Goal: Task Accomplishment & Management: Manage account settings

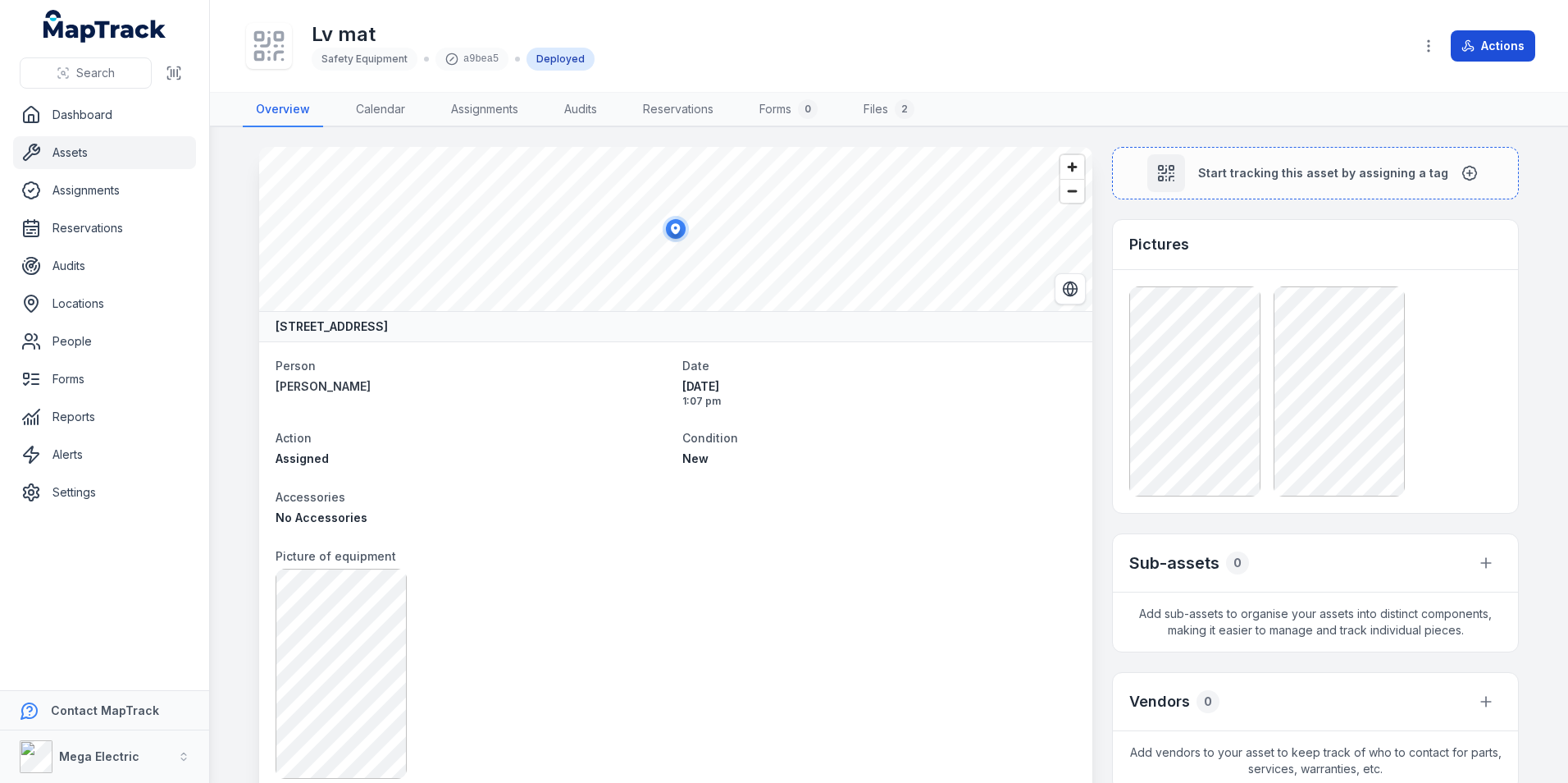
click at [1480, 47] on button "Actions" at bounding box center [1493, 45] width 84 height 31
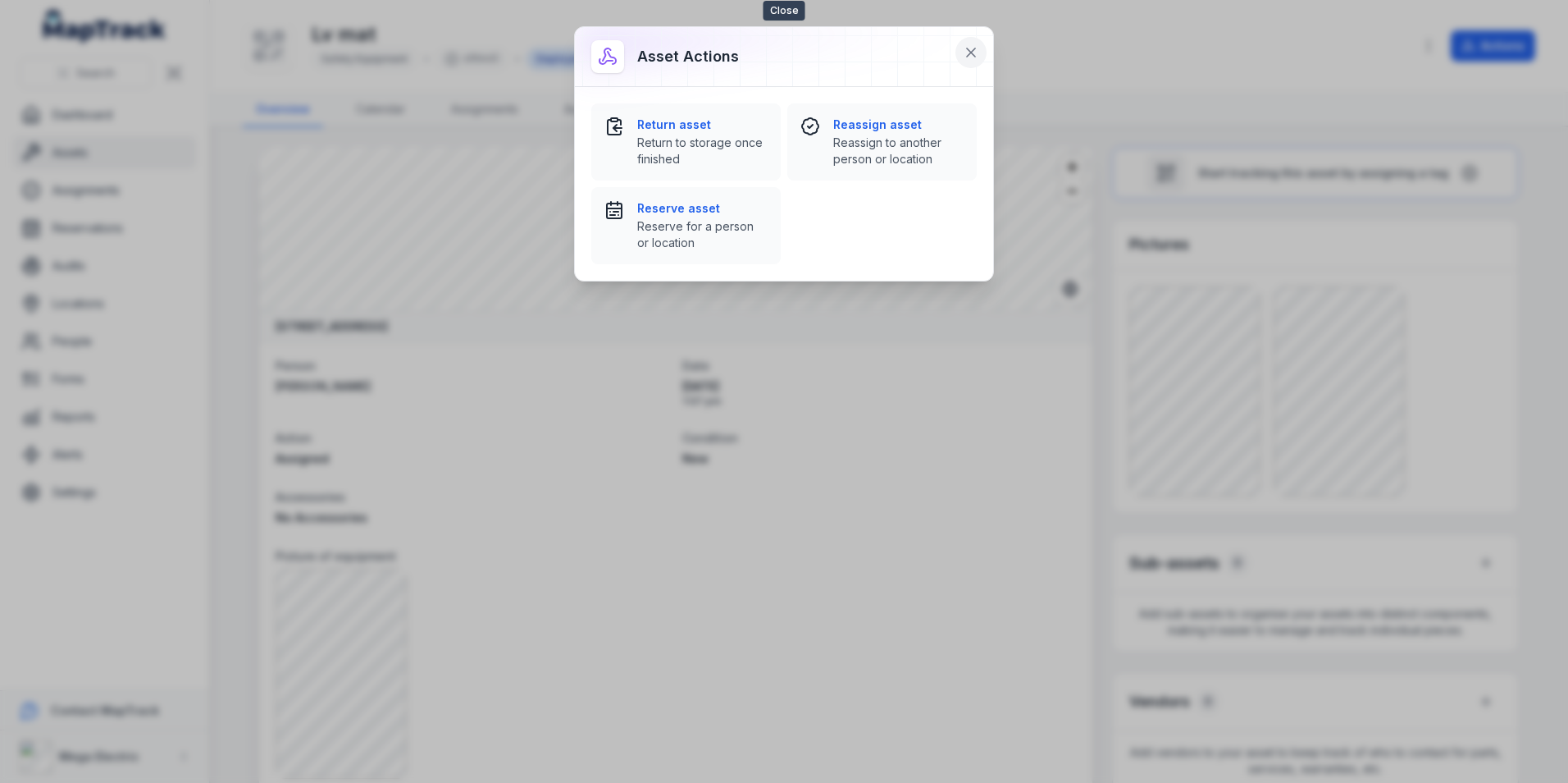
click at [962, 55] on button at bounding box center [971, 52] width 31 height 31
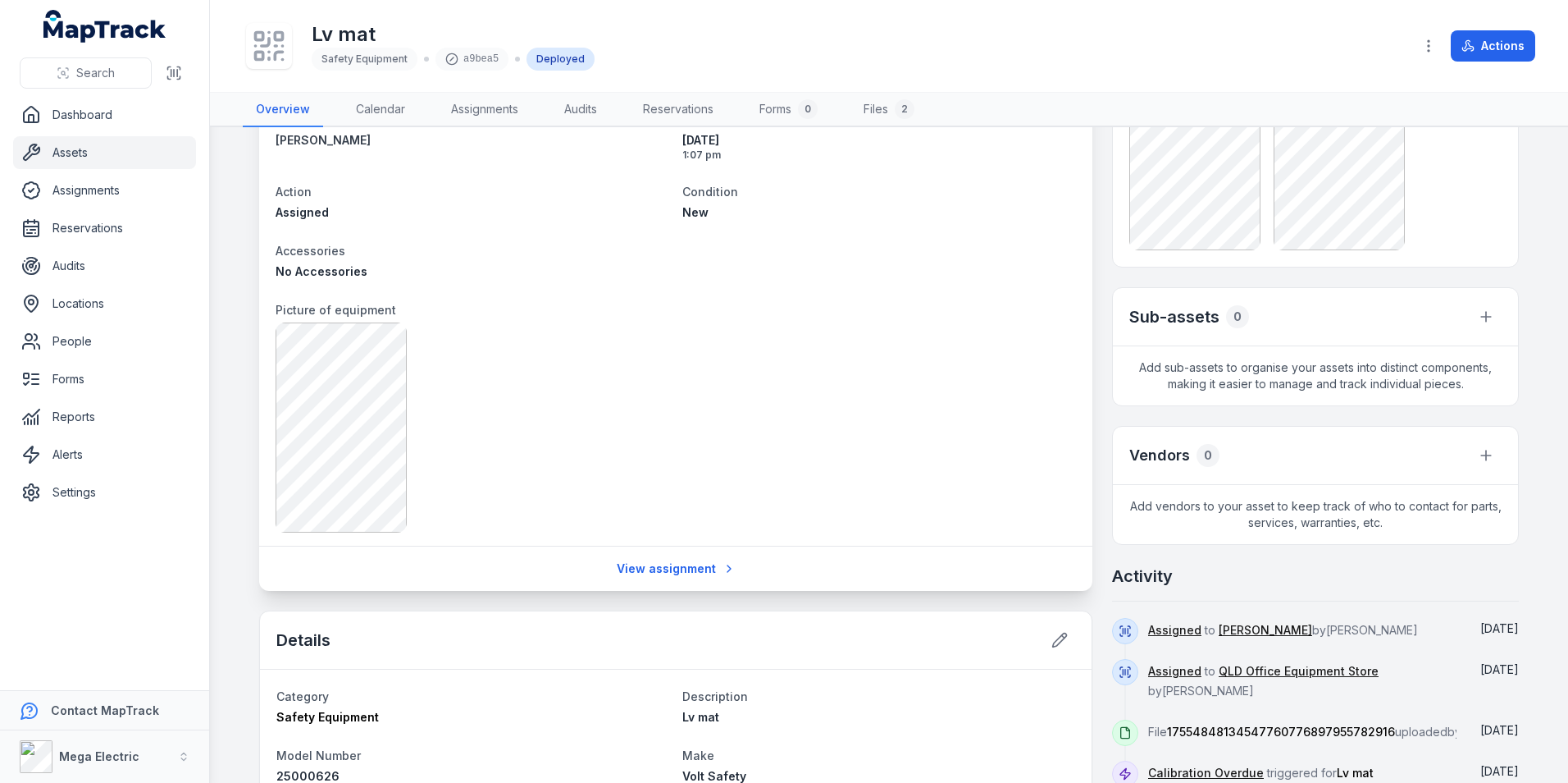
scroll to position [574, 0]
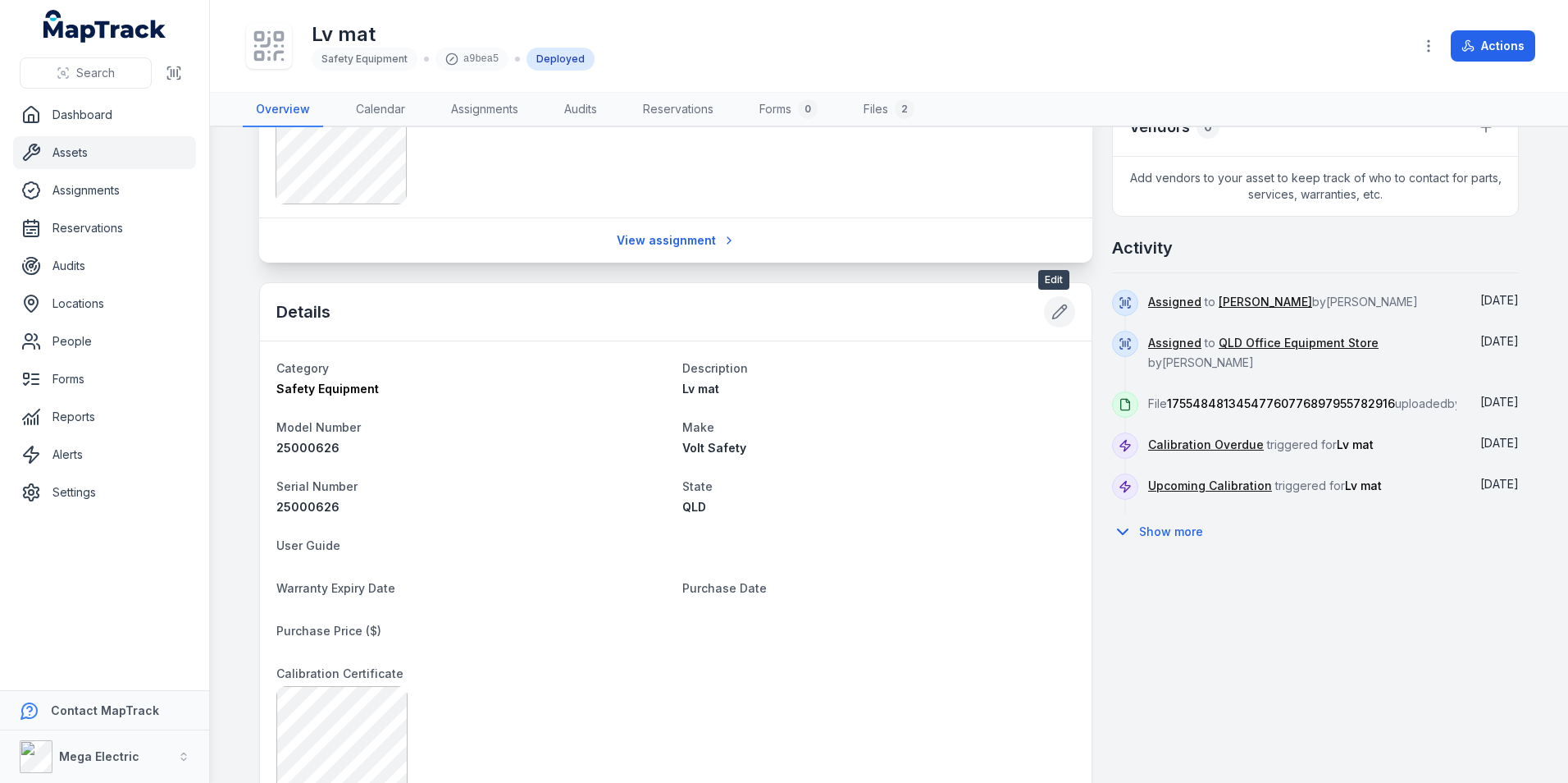
click at [1053, 318] on icon at bounding box center [1060, 312] width 14 height 14
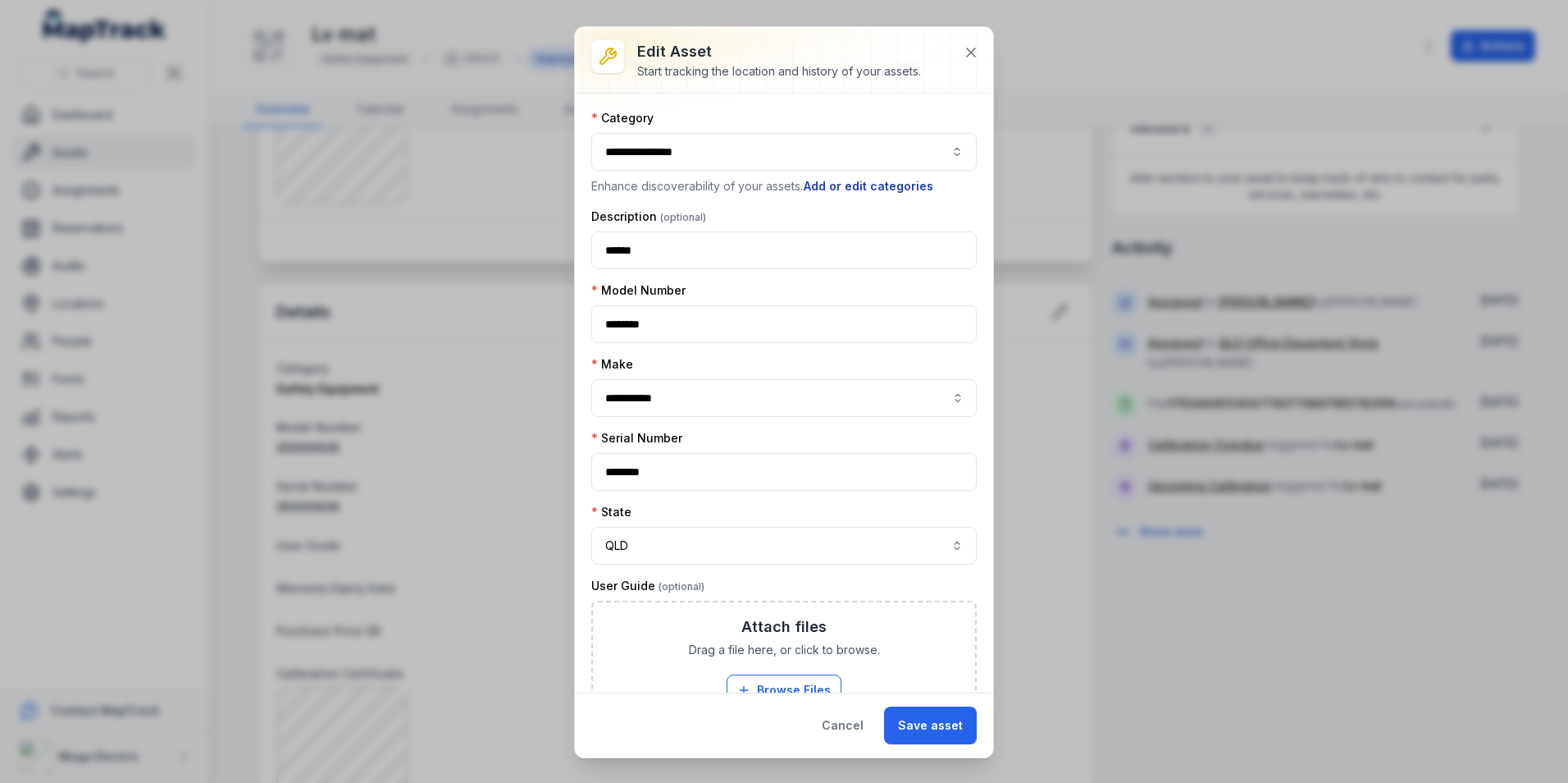
type input "**********"
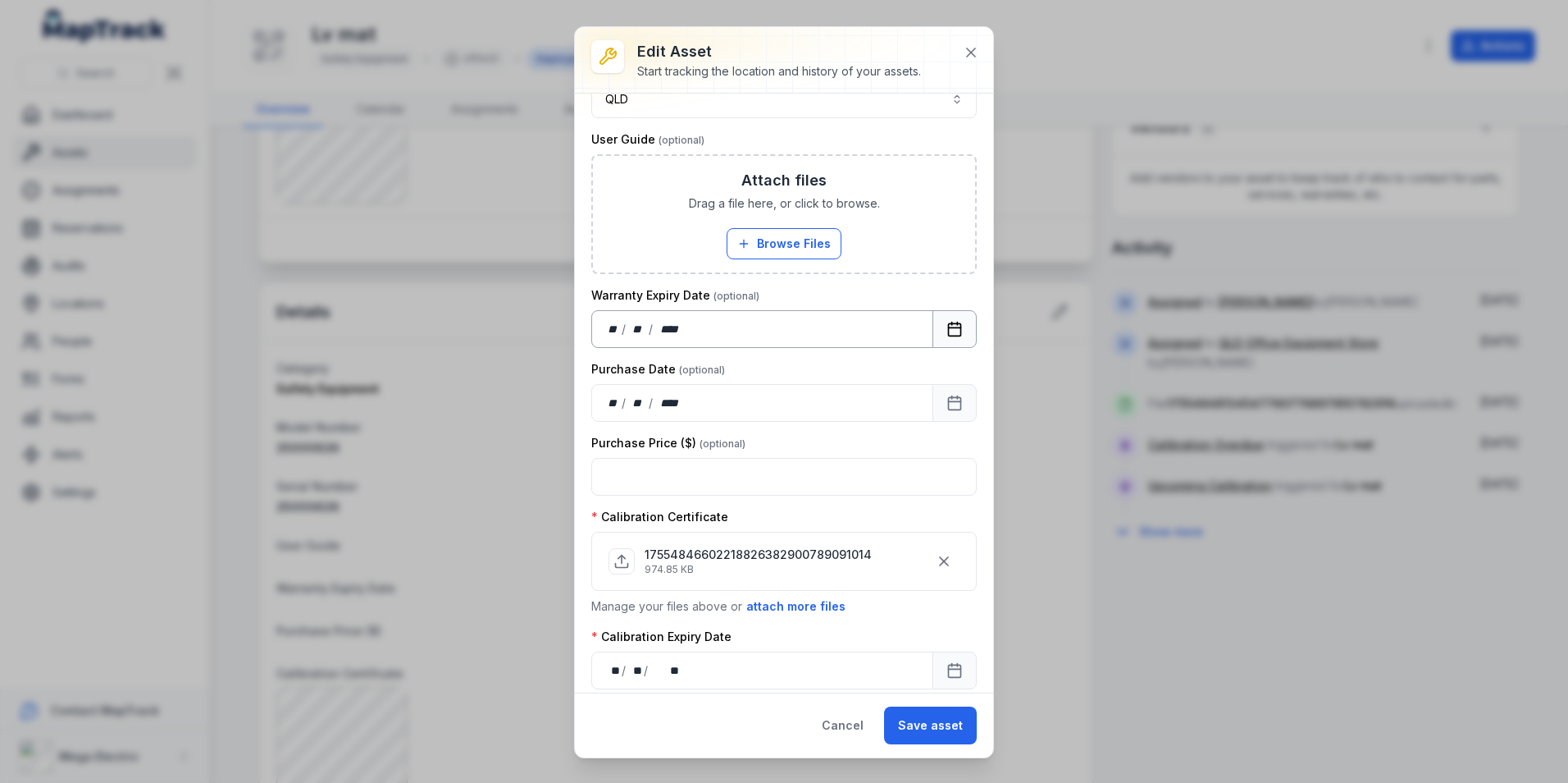
scroll to position [459, 0]
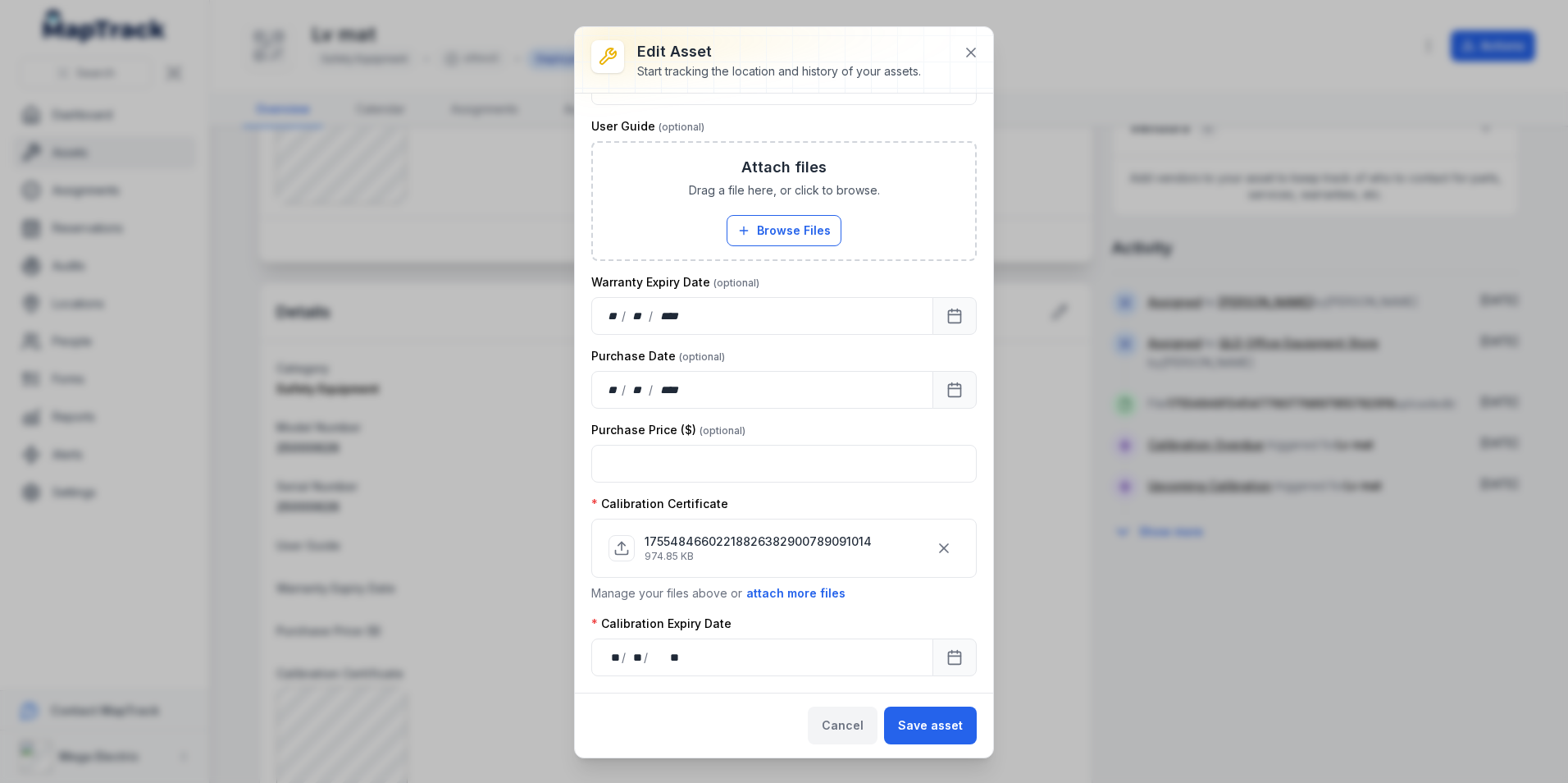
click at [844, 722] on button "Cancel" at bounding box center [843, 725] width 70 height 38
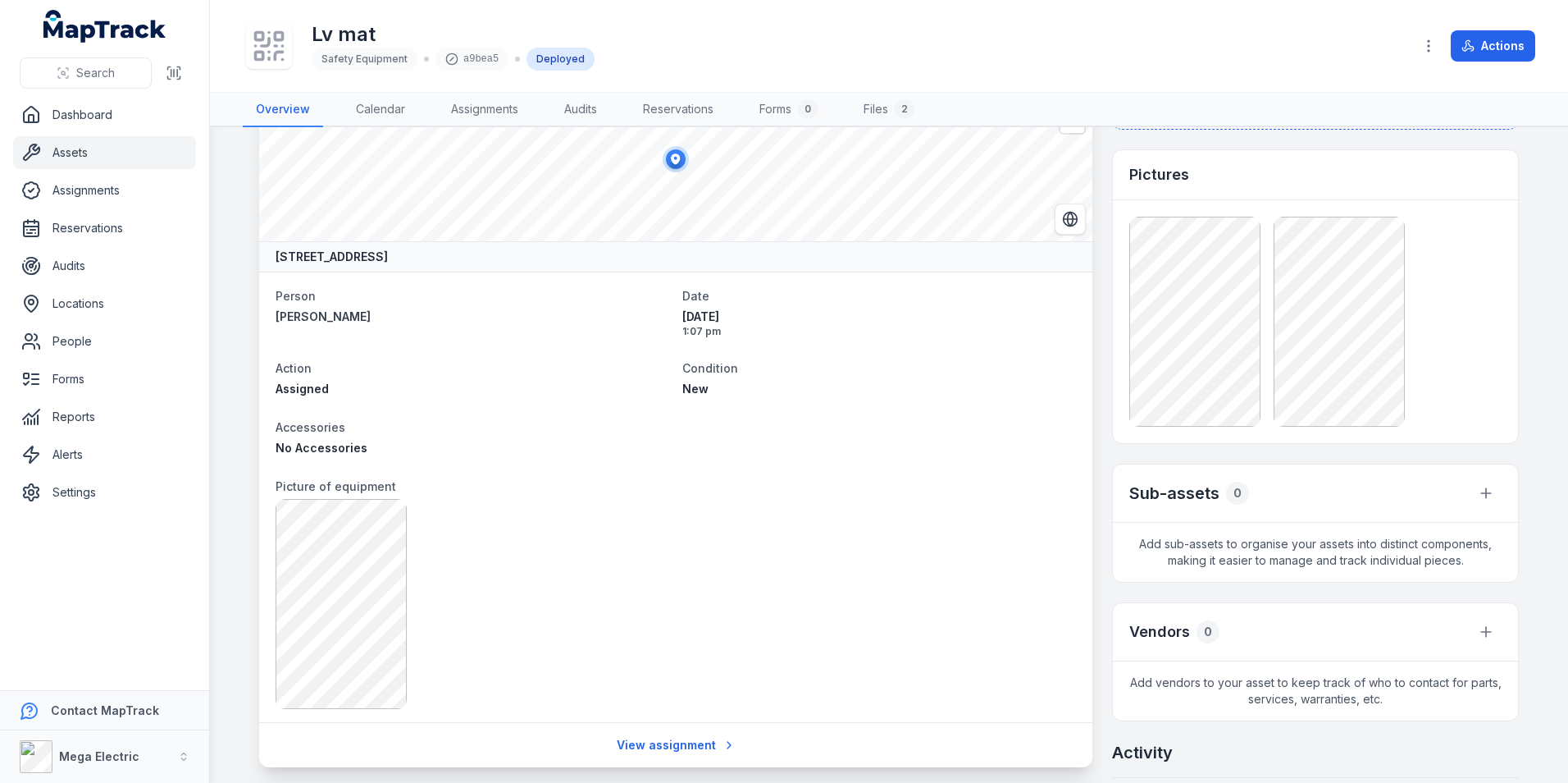
scroll to position [0, 0]
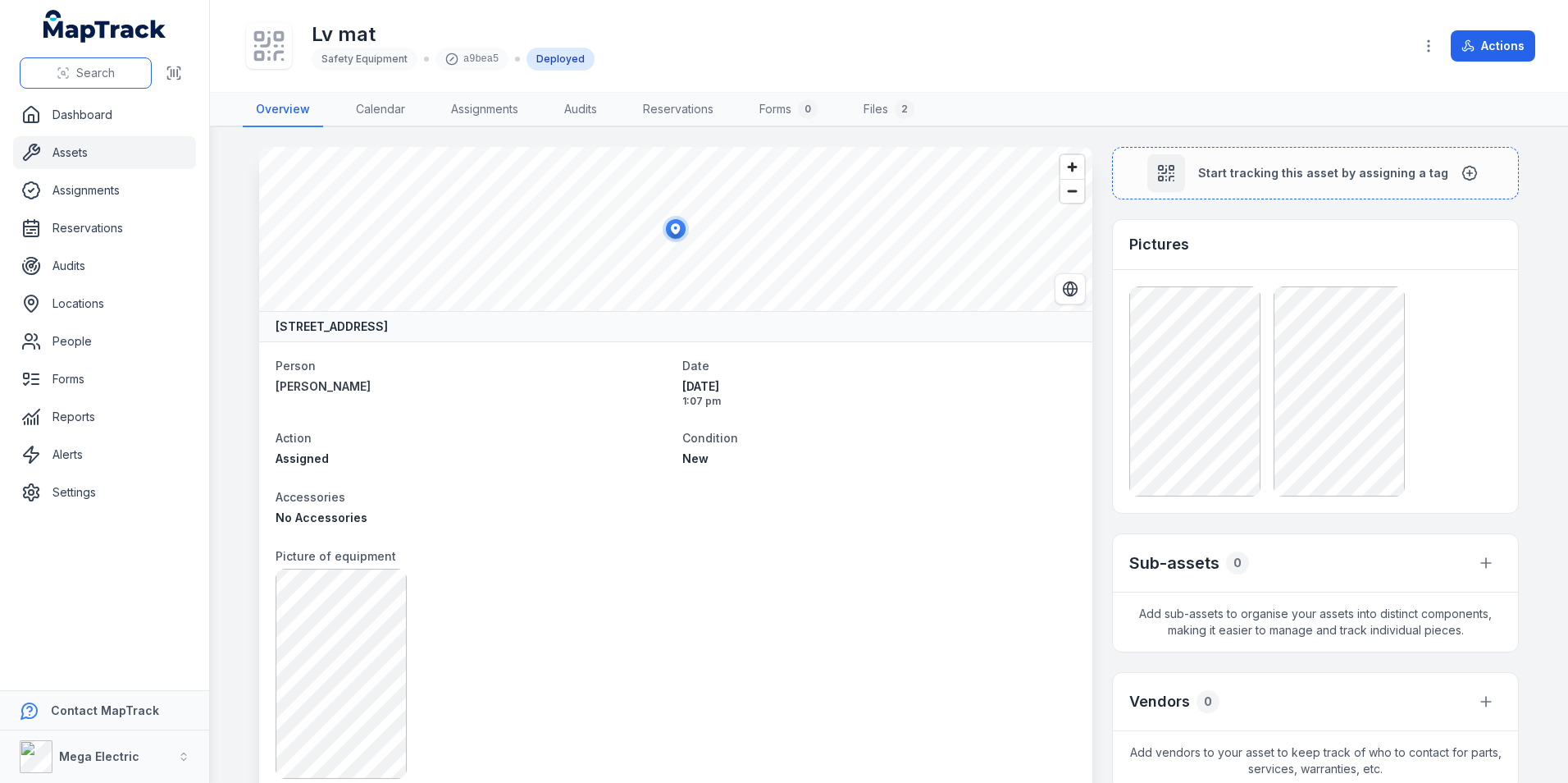
click at [98, 76] on span "Search" at bounding box center [95, 73] width 39 height 16
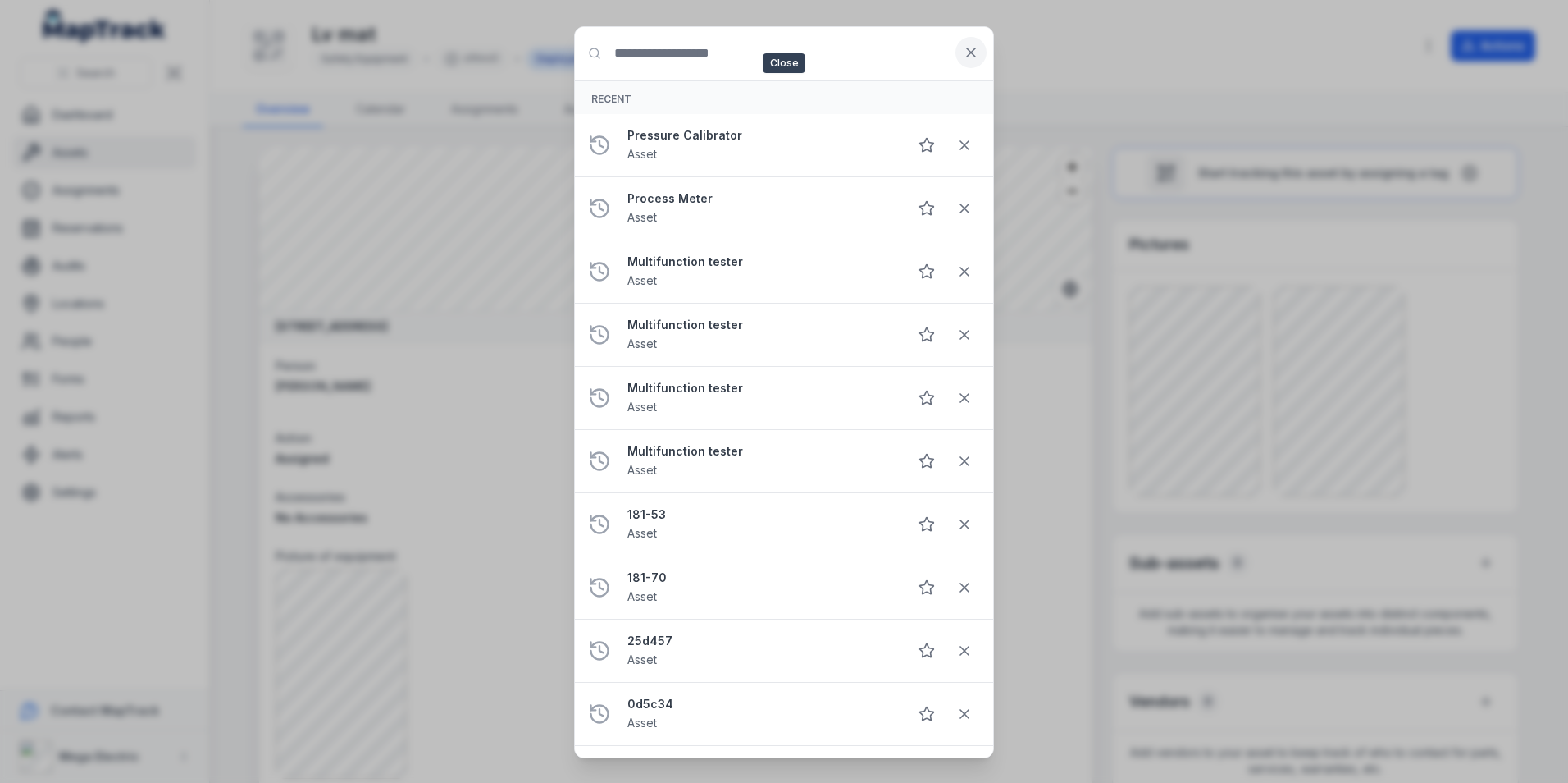
click at [969, 48] on icon at bounding box center [971, 52] width 16 height 16
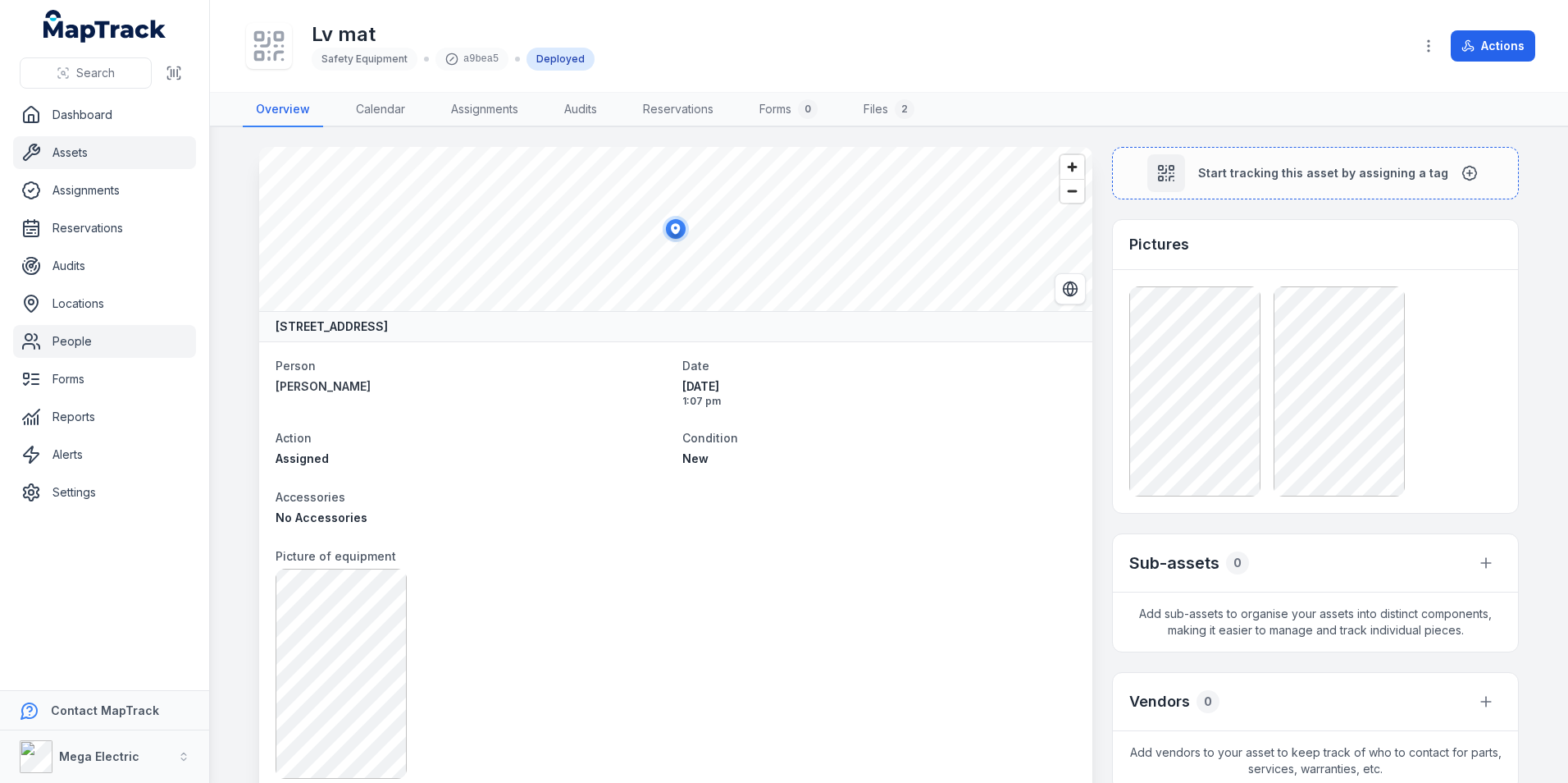
click at [71, 342] on link "People" at bounding box center [104, 341] width 183 height 33
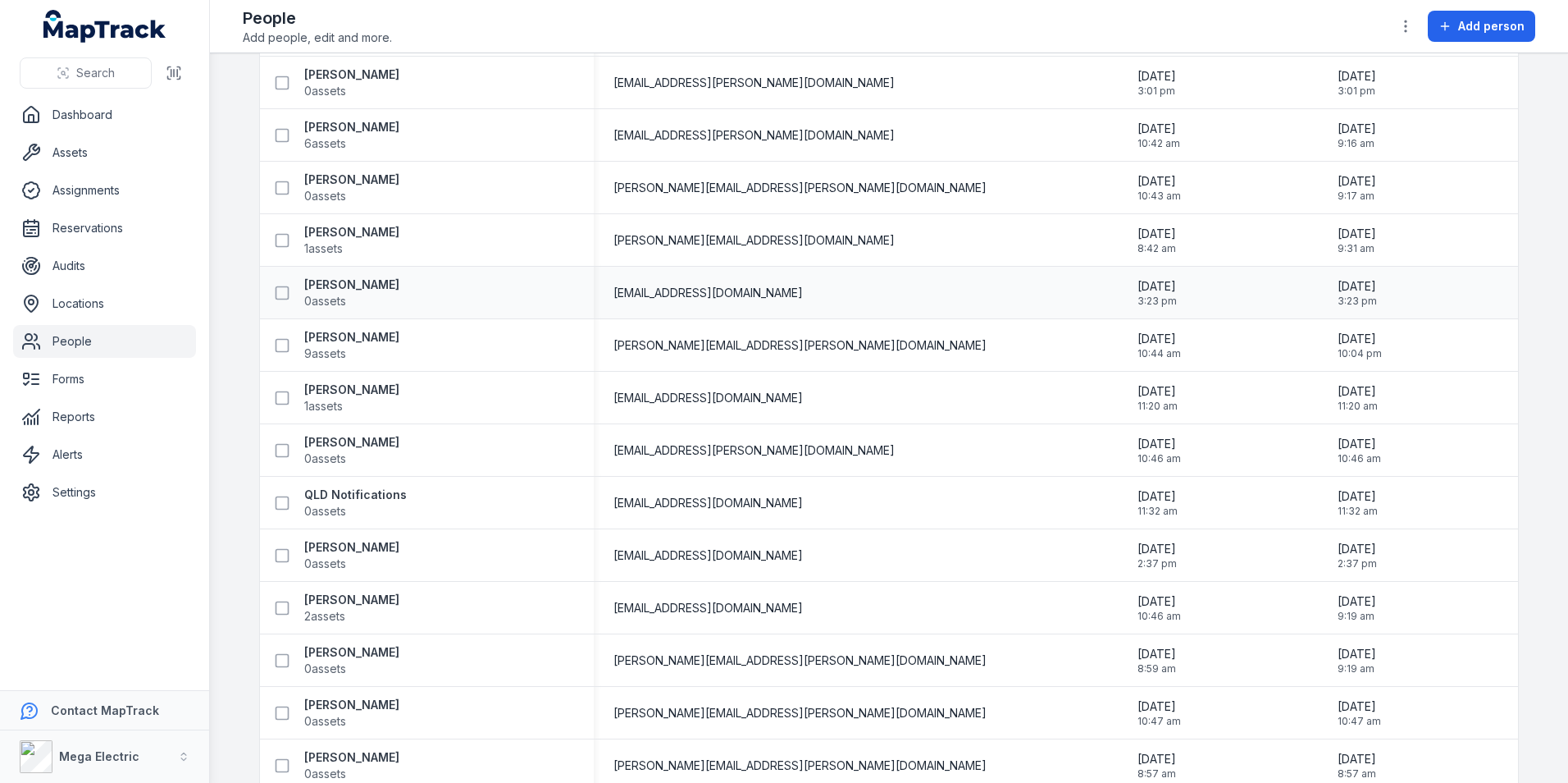
scroll to position [1395, 0]
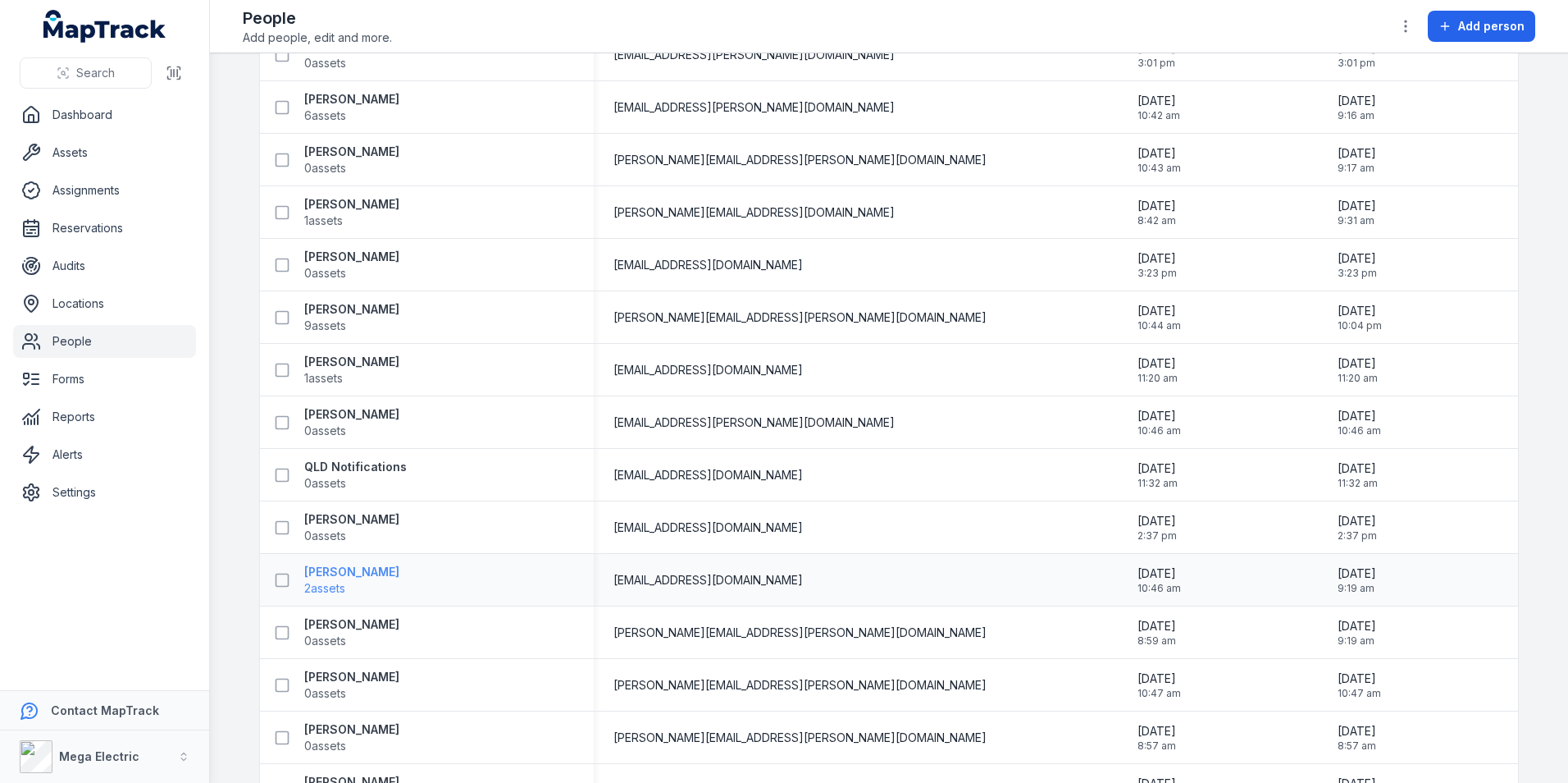
click at [345, 578] on strong "[PERSON_NAME]" at bounding box center [351, 572] width 95 height 16
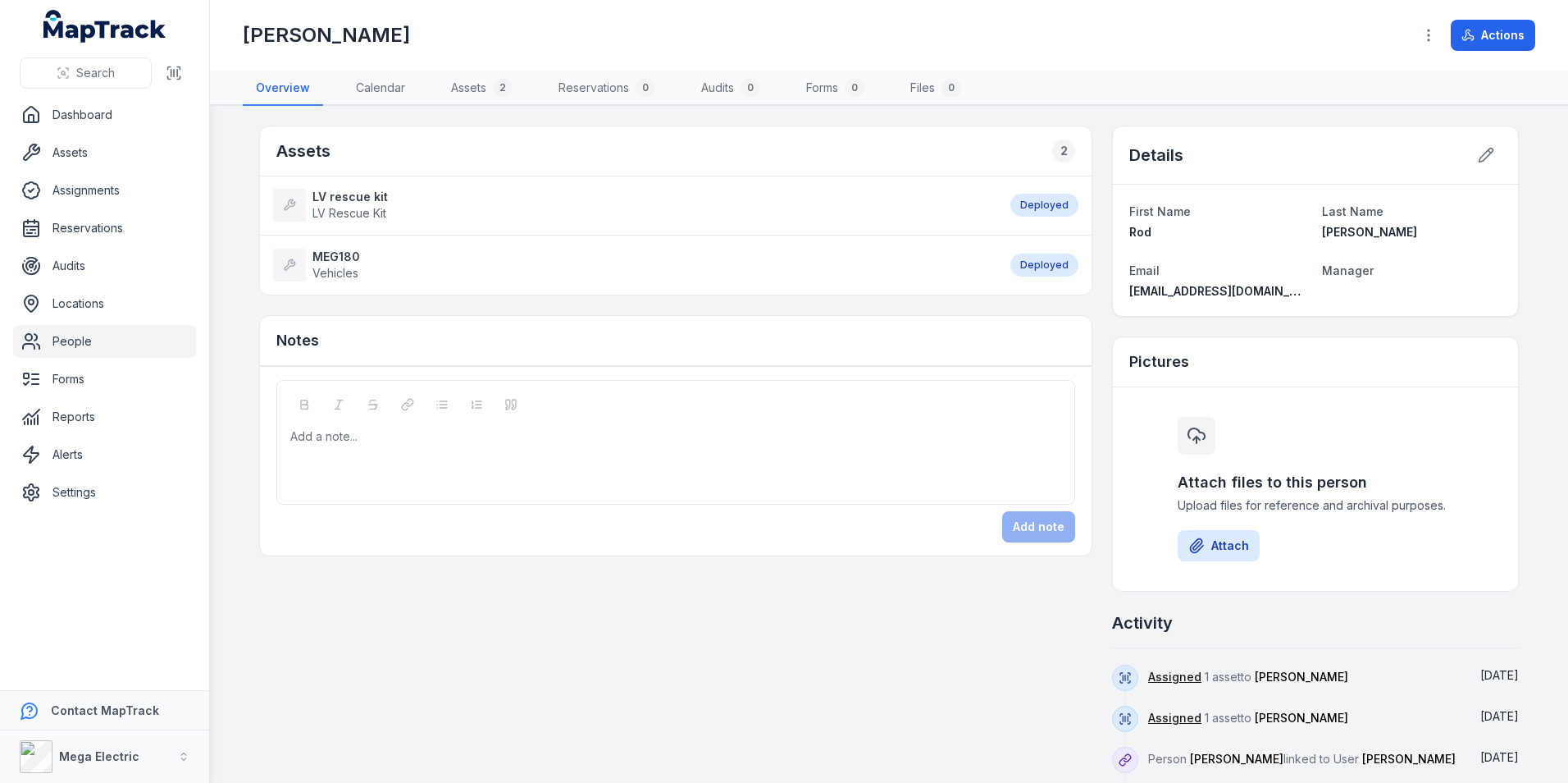
click at [422, 275] on link "MEG180 Vehicles" at bounding box center [633, 265] width 721 height 33
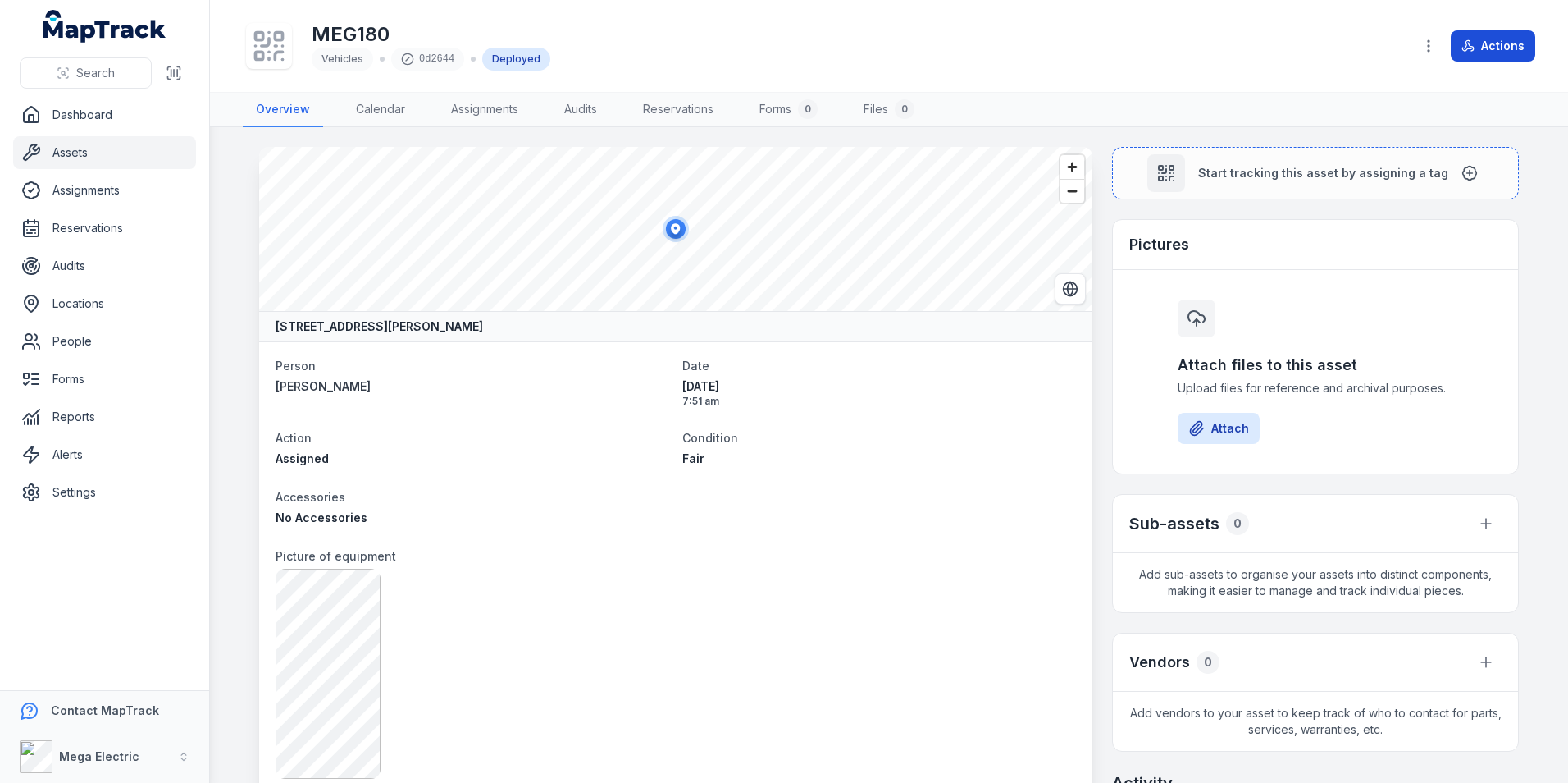
click at [1477, 41] on button "Actions" at bounding box center [1493, 45] width 84 height 31
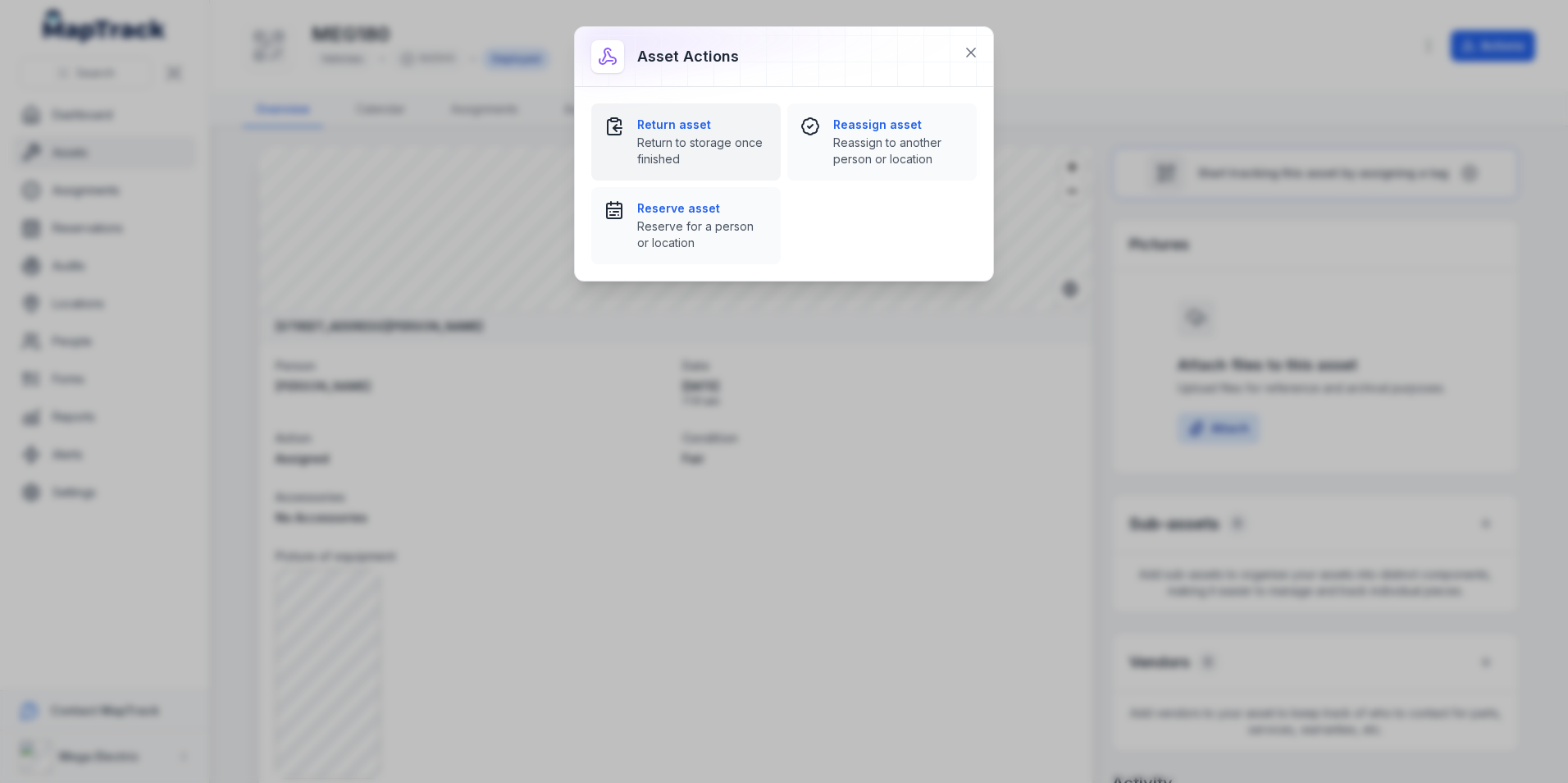
click at [701, 138] on span "Return to storage once finished" at bounding box center [702, 151] width 130 height 33
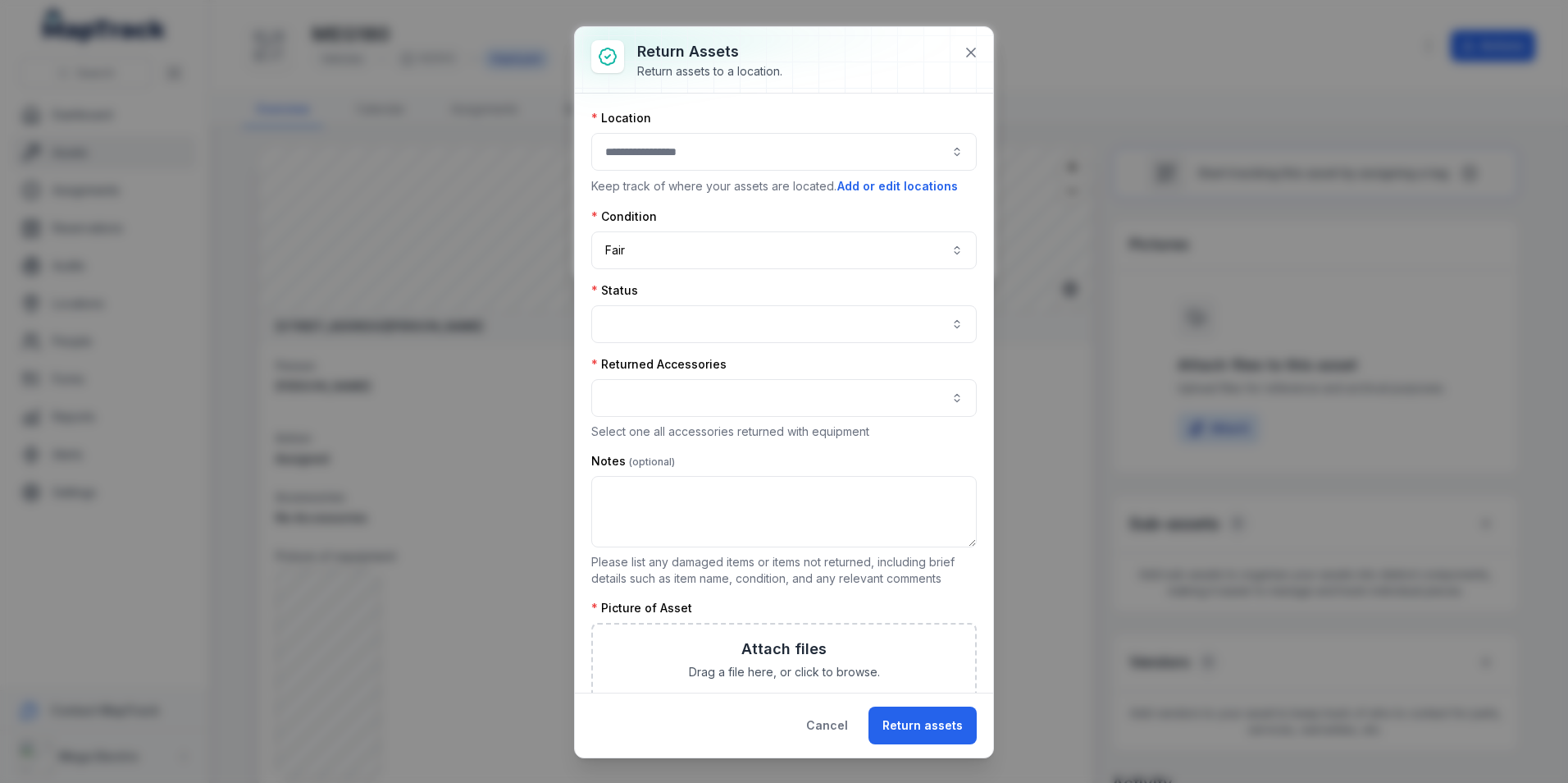
click at [703, 147] on button "button" at bounding box center [784, 152] width 386 height 38
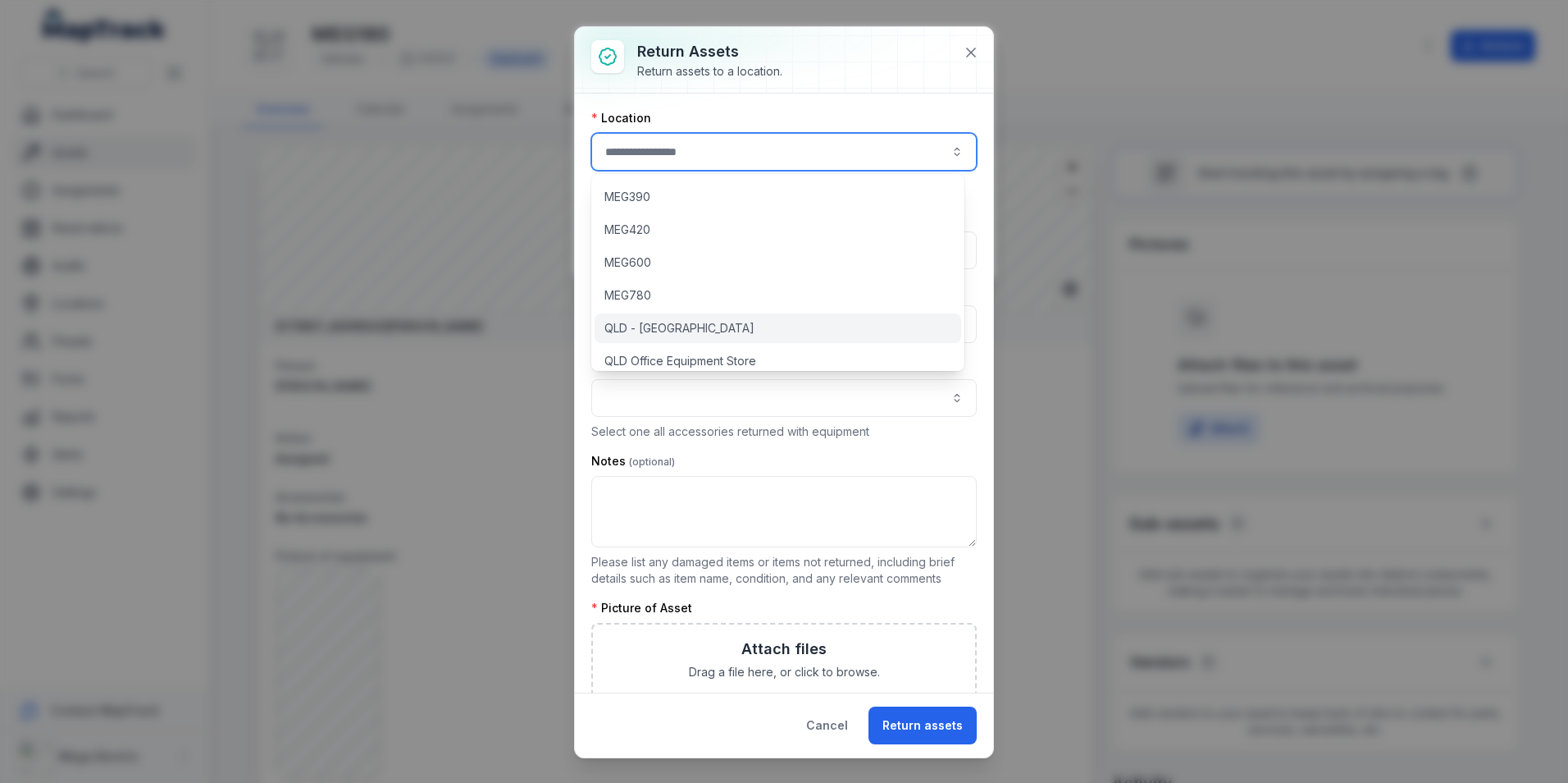
scroll to position [141, 0]
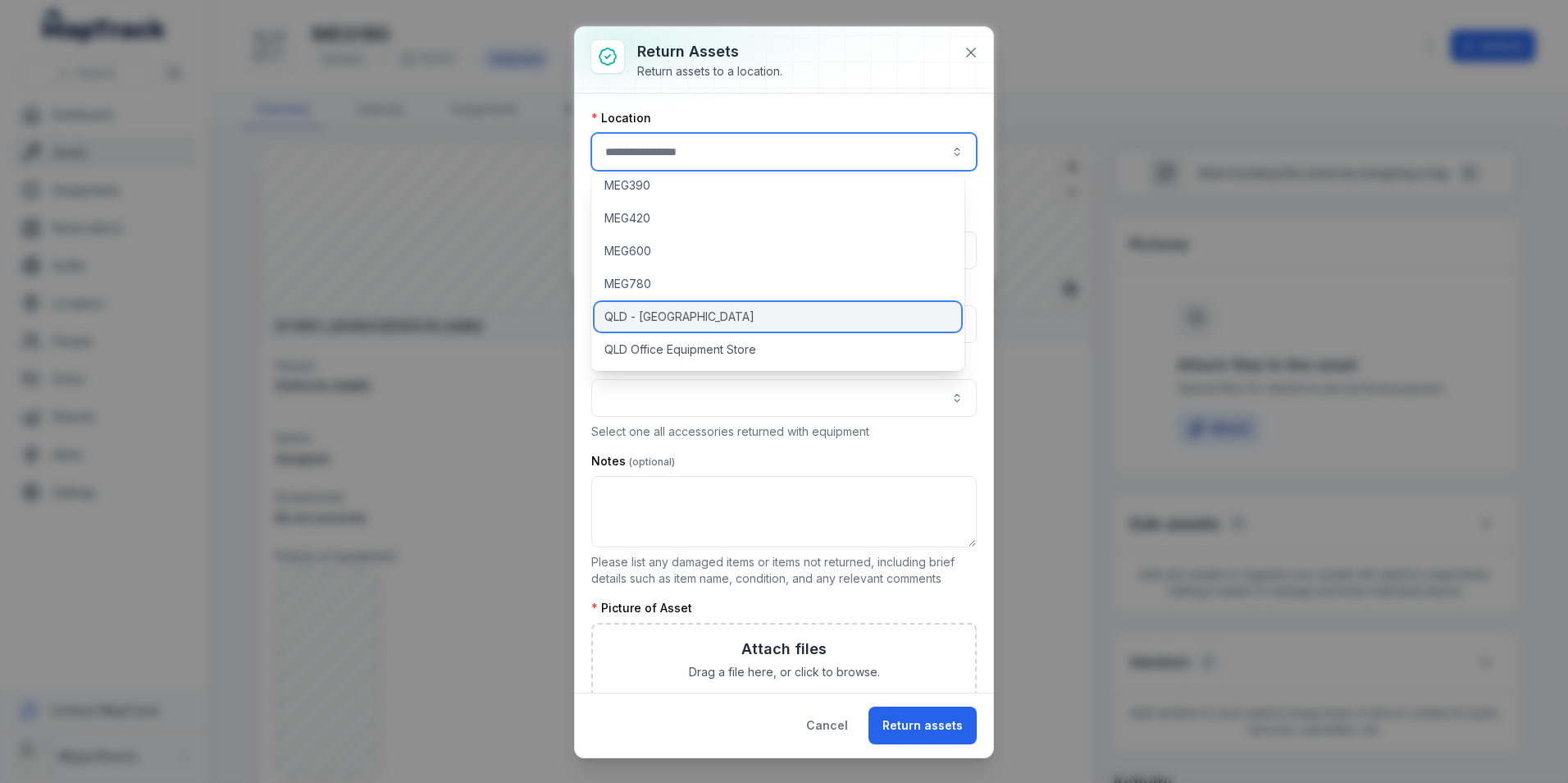
click at [726, 314] on div "QLD - [GEOGRAPHIC_DATA]" at bounding box center [778, 317] width 367 height 30
type input "**********"
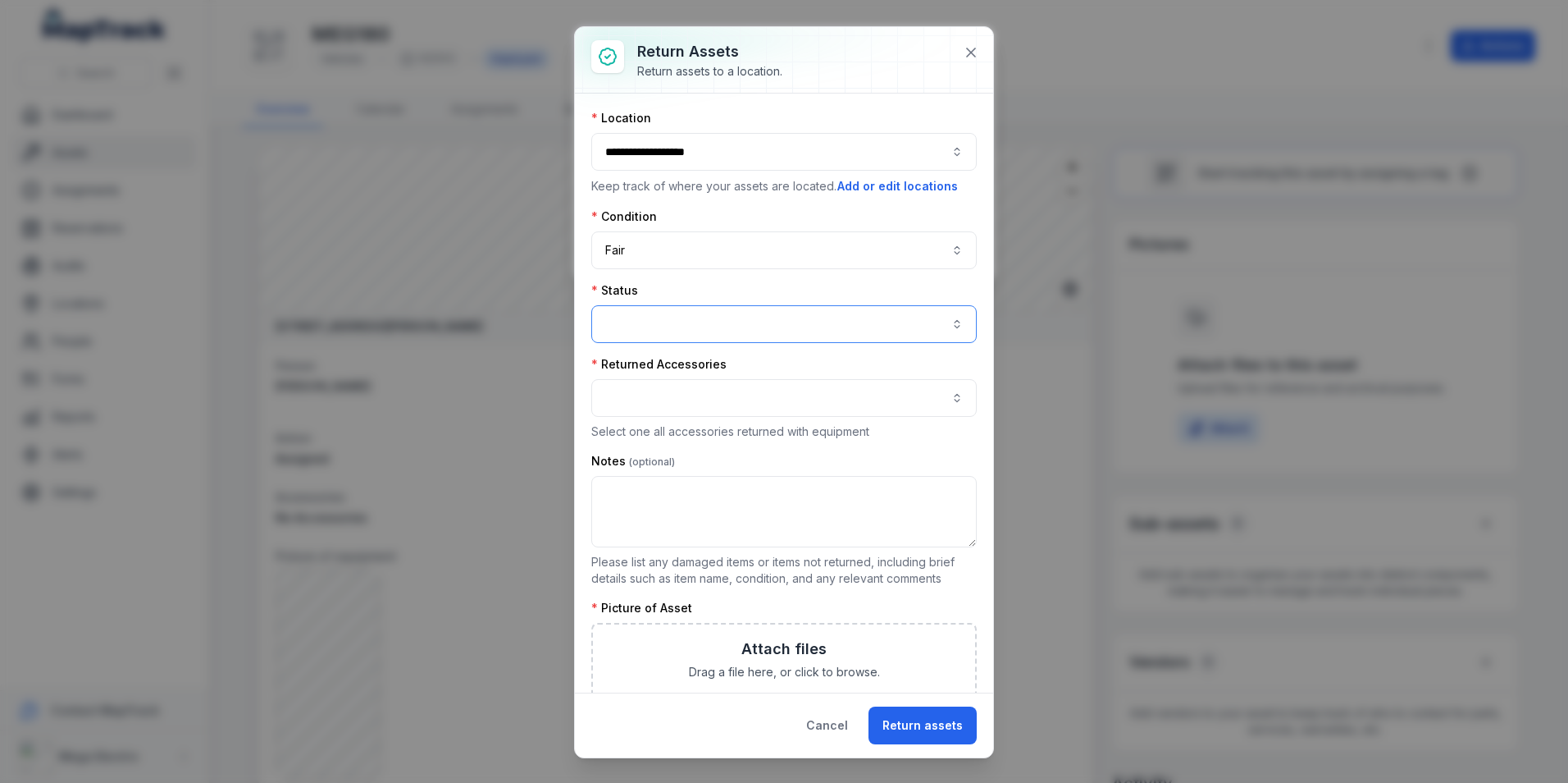
click at [852, 318] on button "button" at bounding box center [784, 324] width 386 height 38
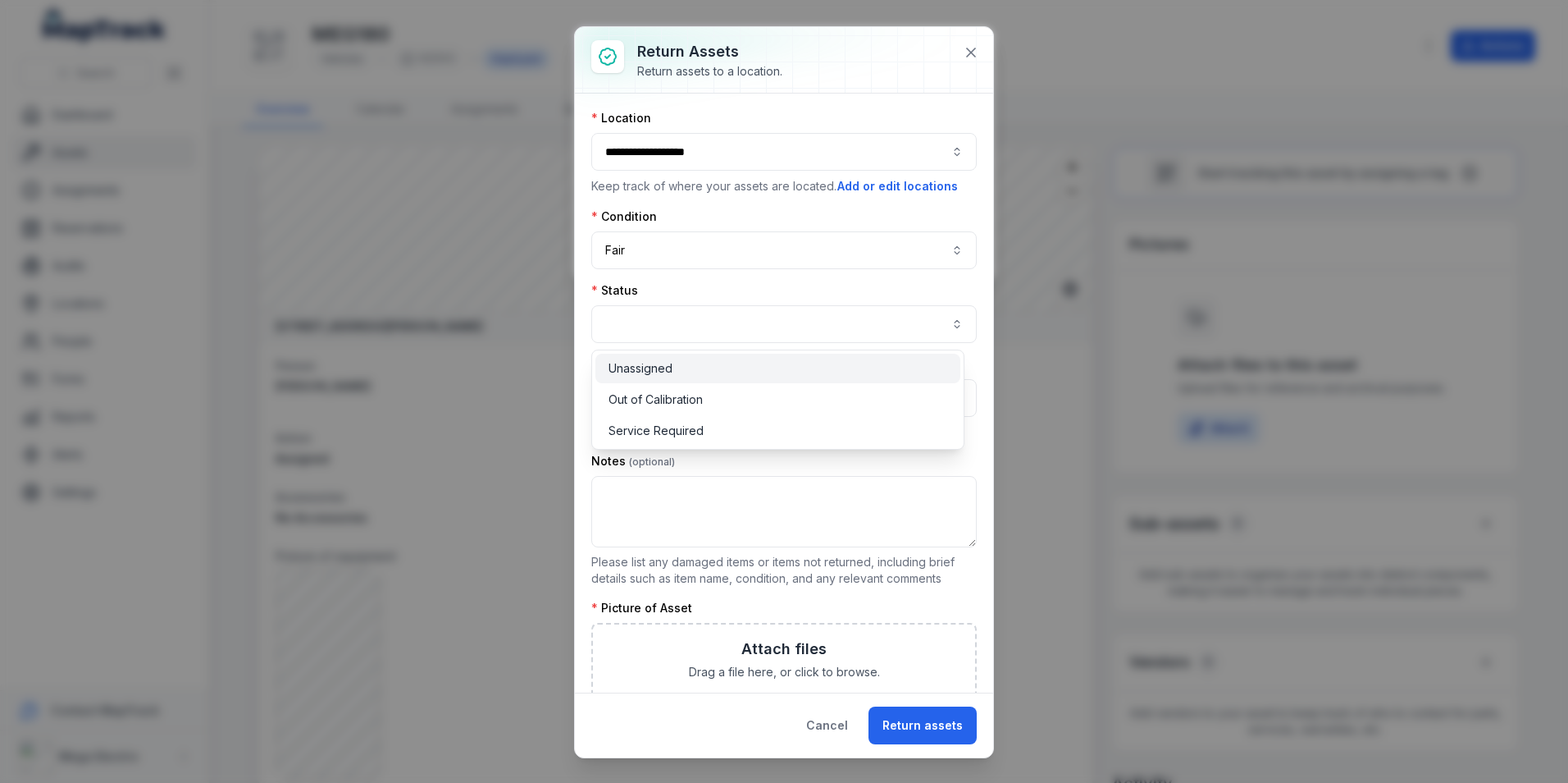
click at [745, 375] on div "Unassigned" at bounding box center [778, 368] width 339 height 16
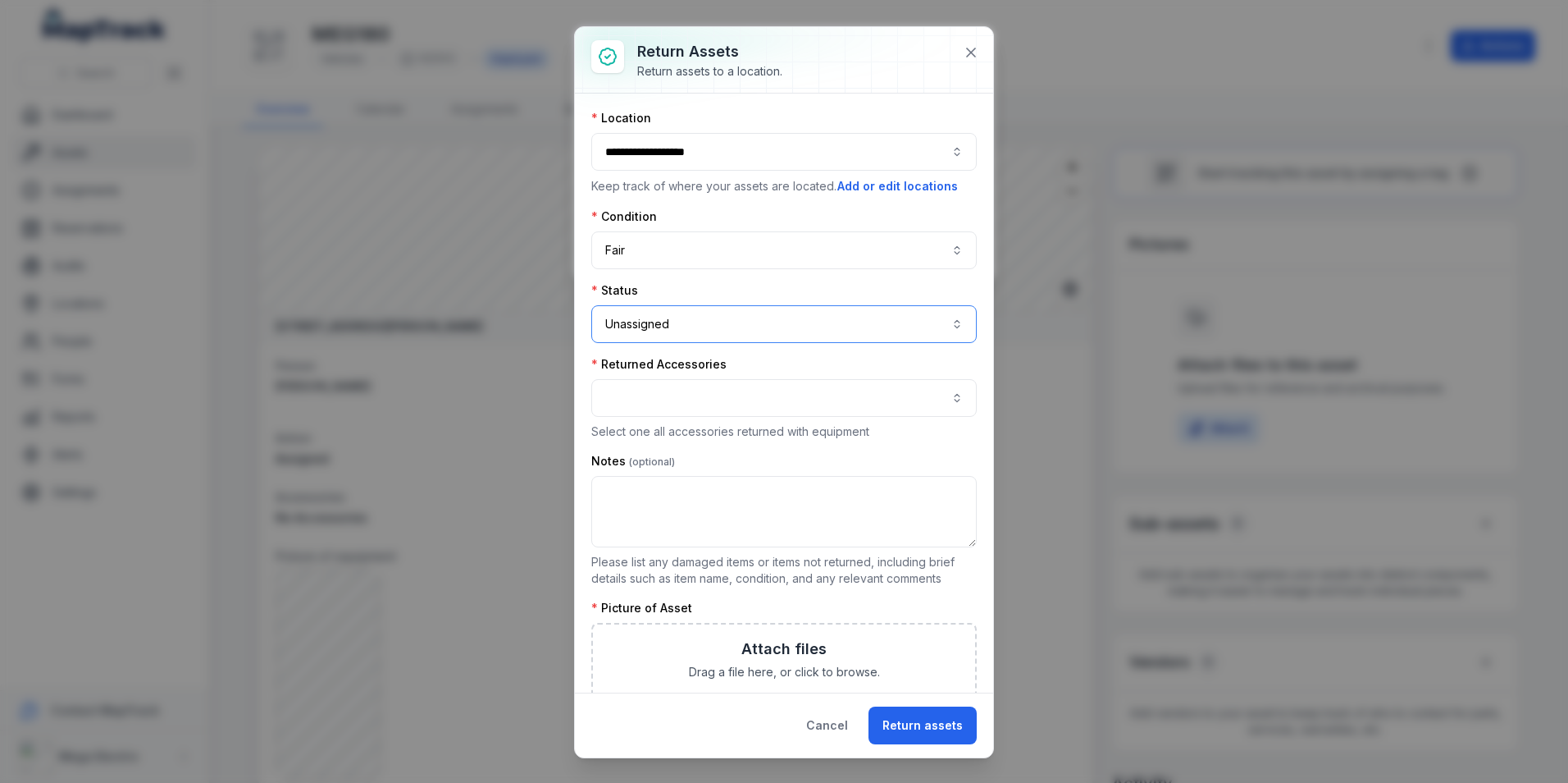
scroll to position [82, 0]
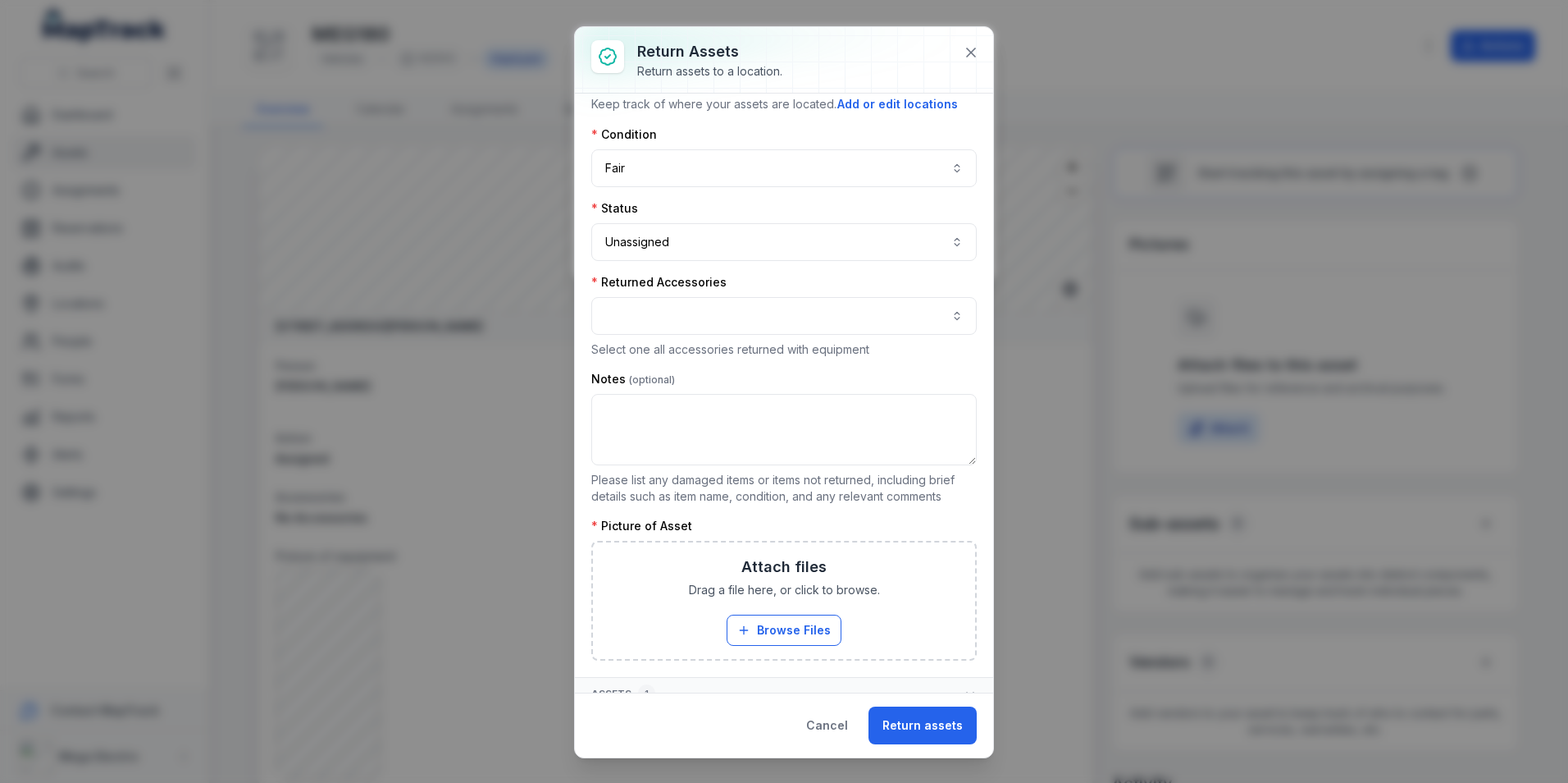
click at [810, 289] on div "Returned Accessories" at bounding box center [784, 282] width 386 height 16
click at [801, 310] on button "button" at bounding box center [784, 316] width 386 height 38
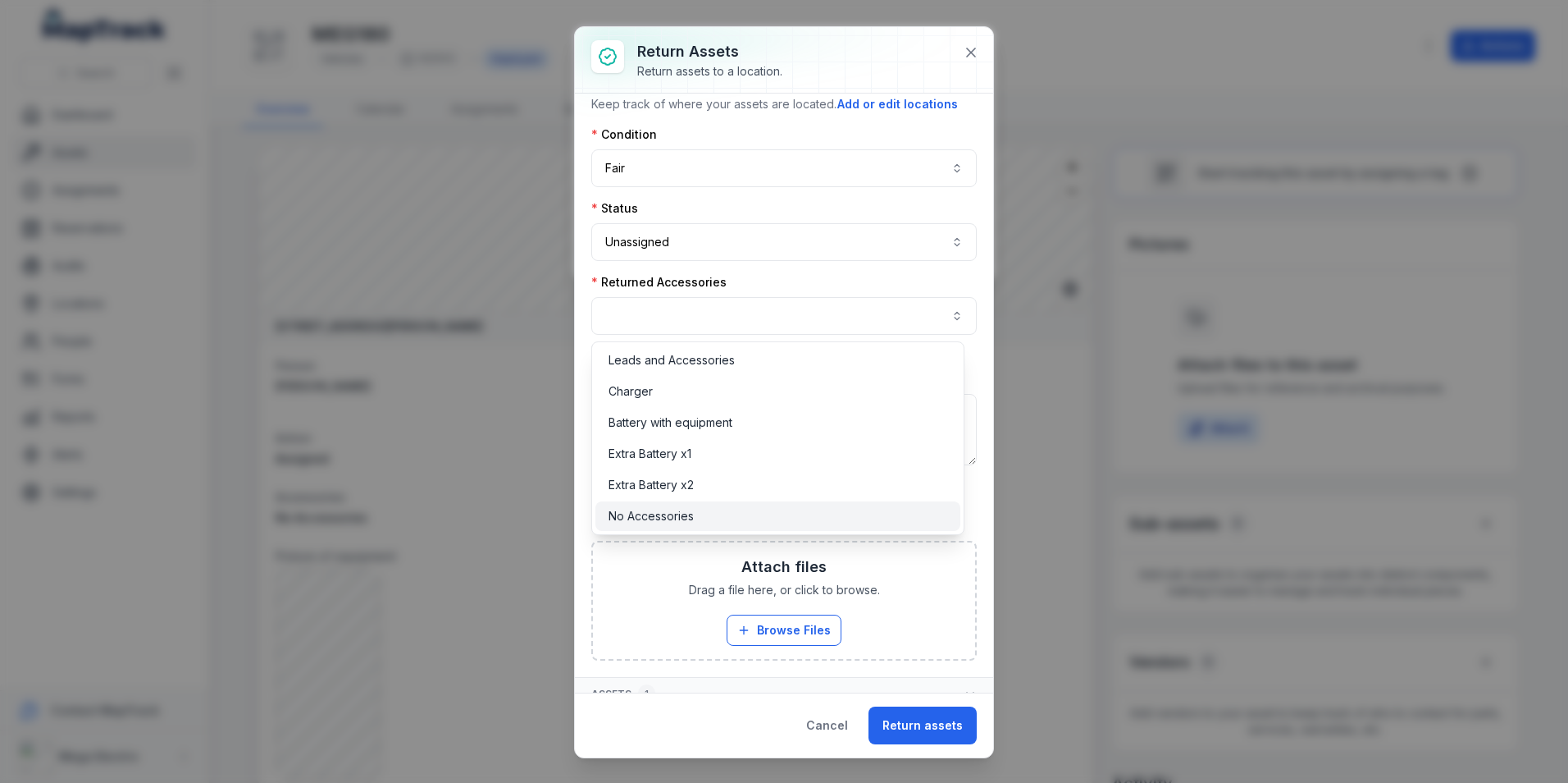
click at [675, 517] on span "No Accessories" at bounding box center [651, 516] width 85 height 16
click at [801, 273] on div "**********" at bounding box center [784, 344] width 386 height 632
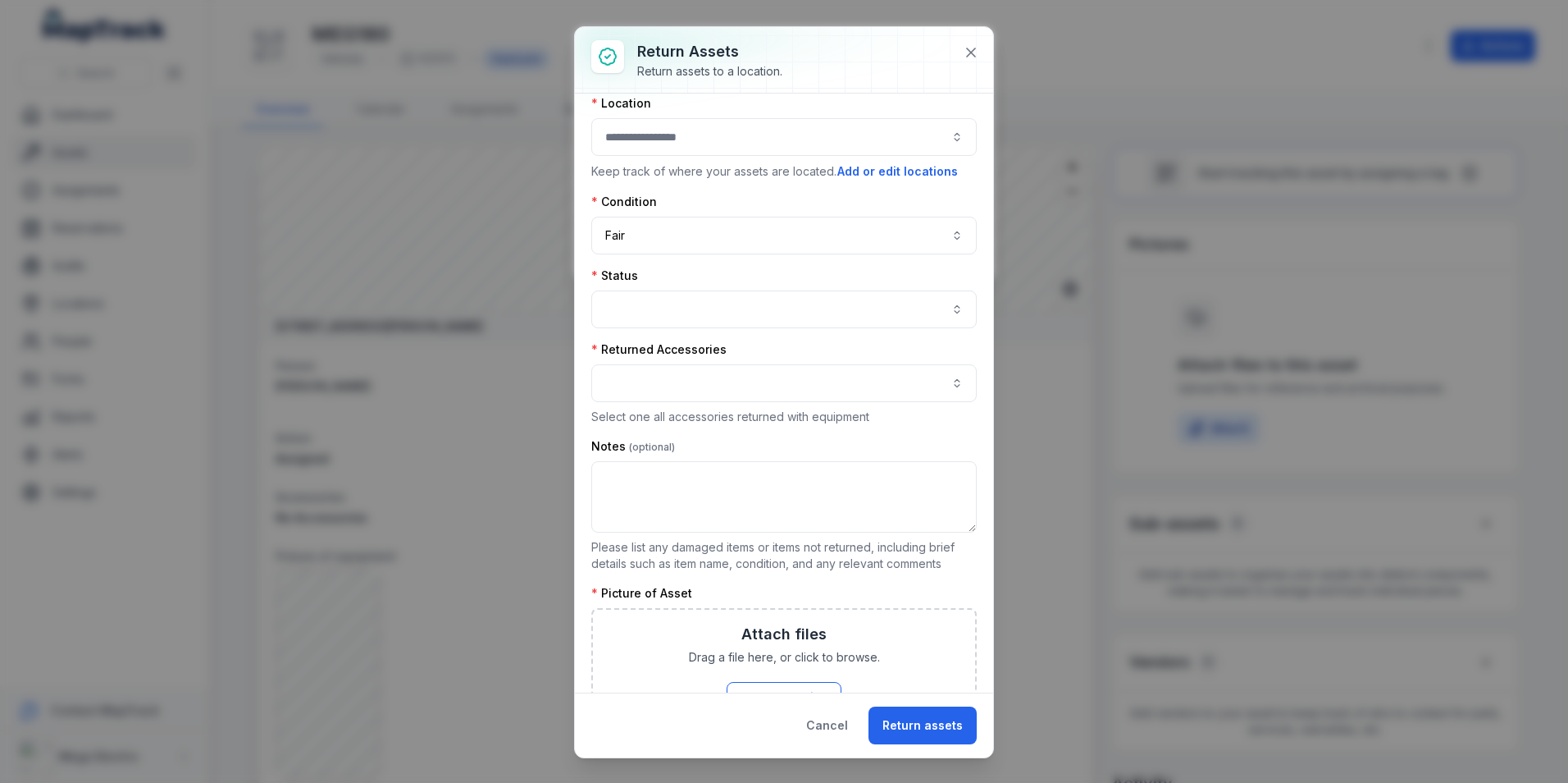
scroll to position [0, 0]
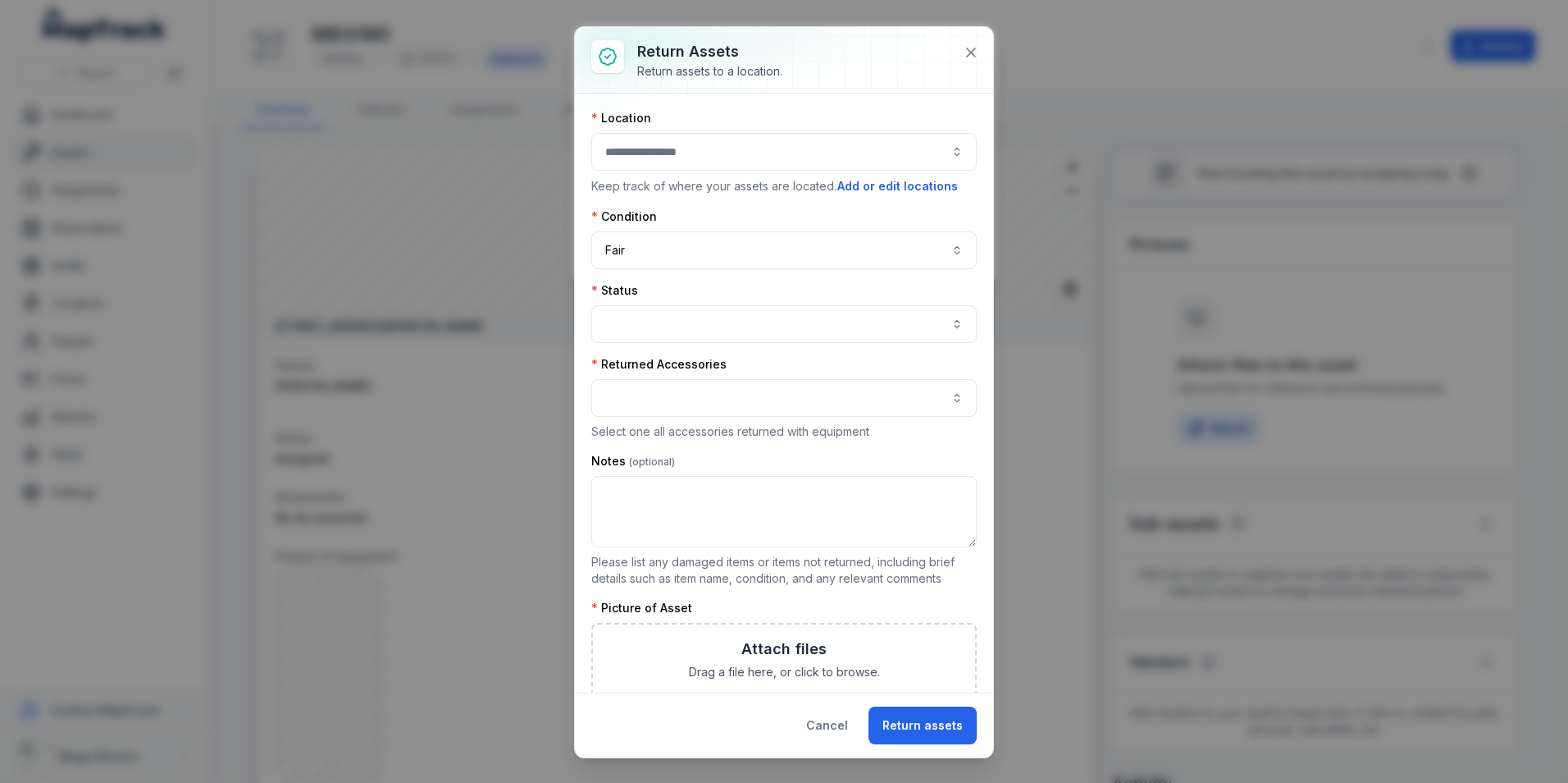
click at [735, 162] on button "button" at bounding box center [784, 152] width 386 height 38
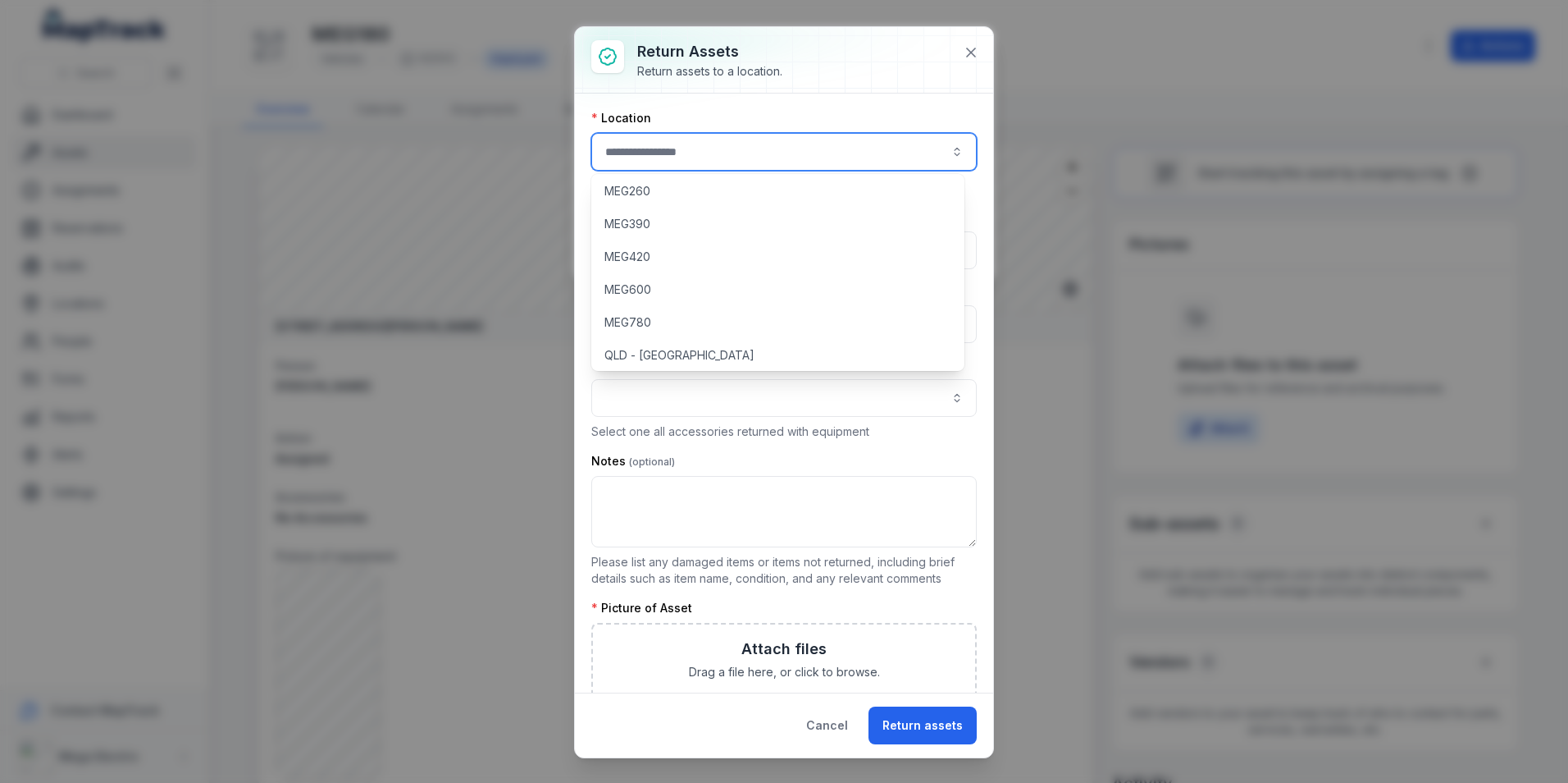
scroll to position [141, 0]
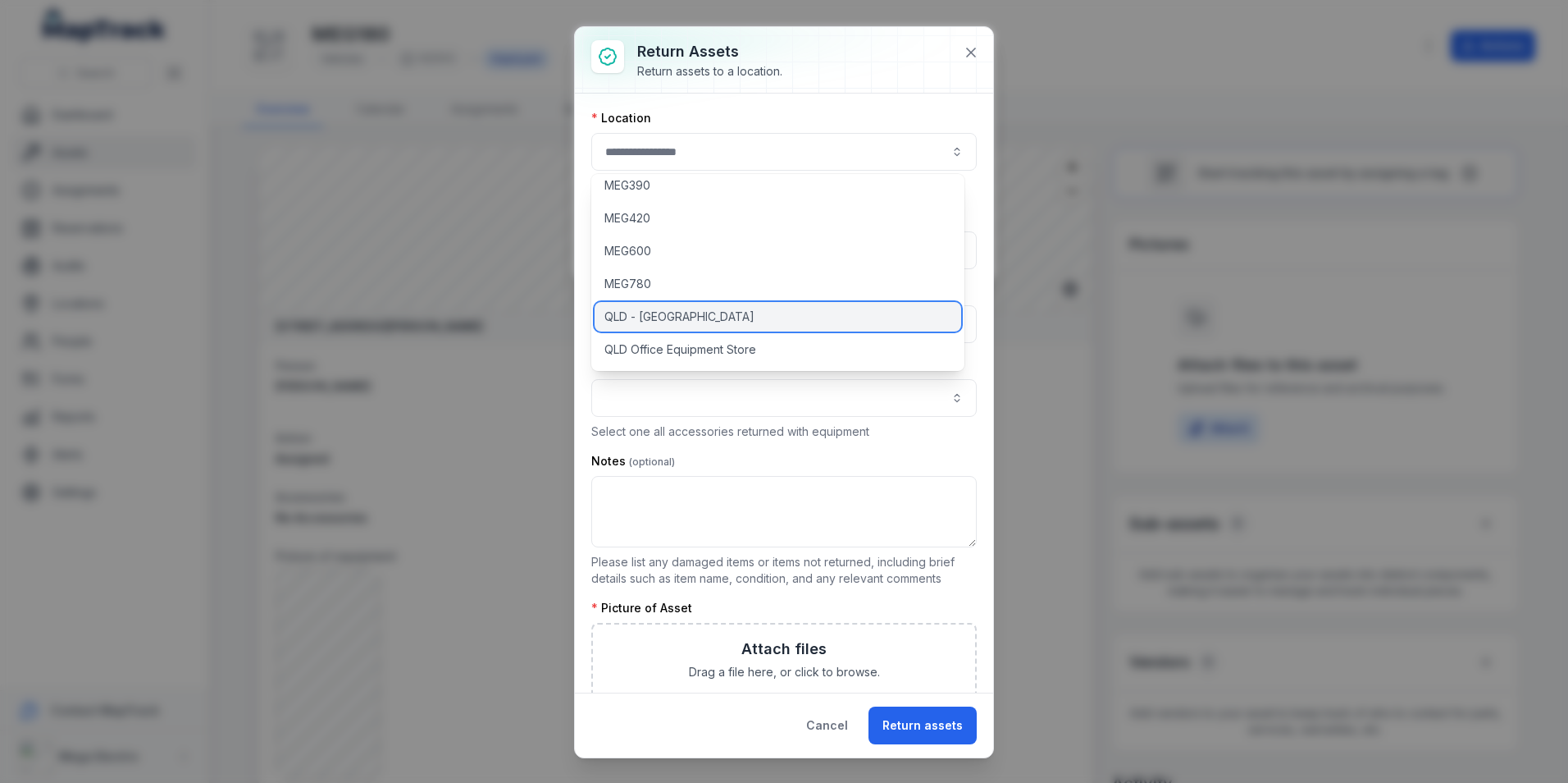
click at [685, 311] on span "QLD - [GEOGRAPHIC_DATA]" at bounding box center [680, 316] width 150 height 16
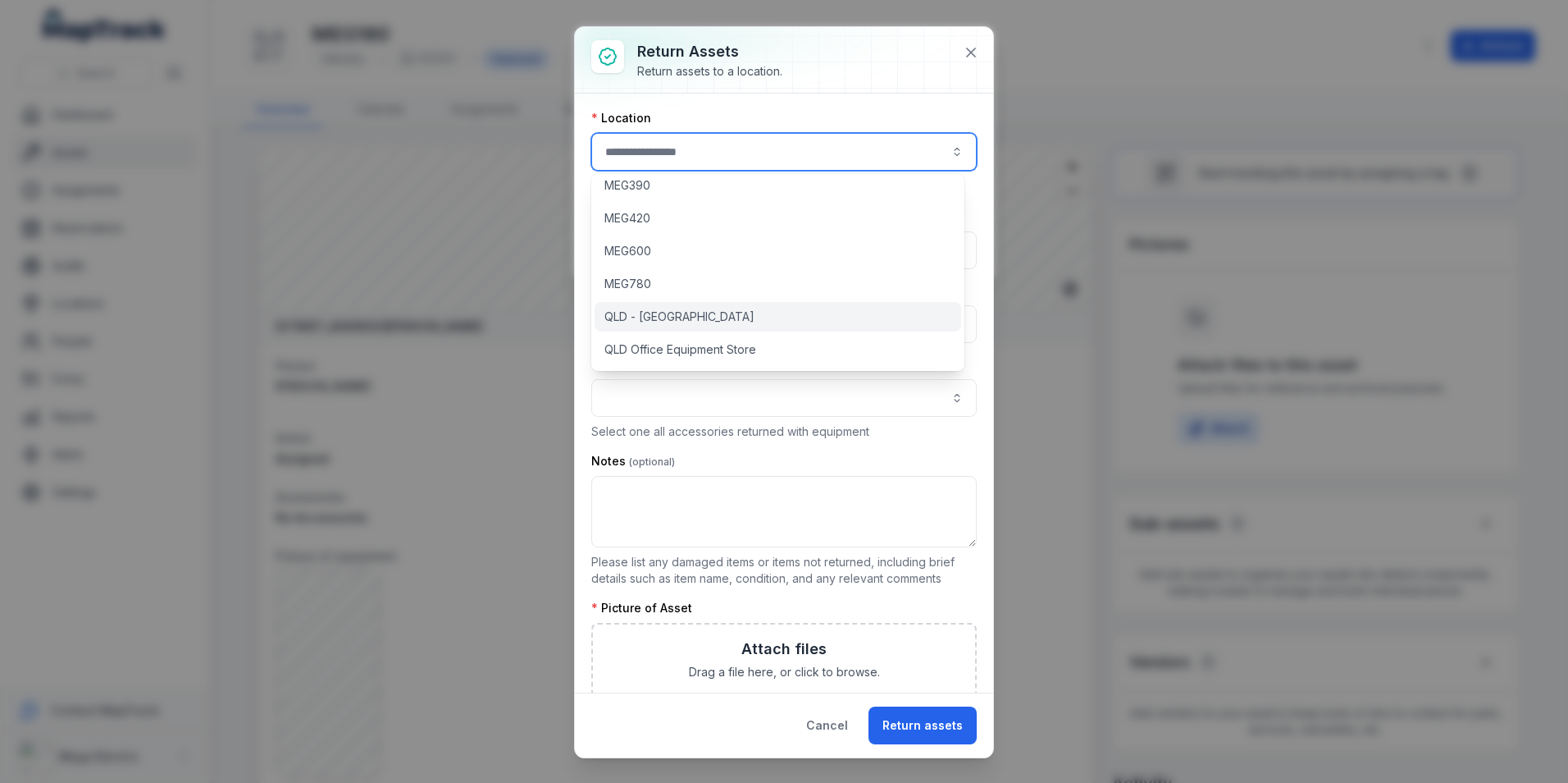
type input "**********"
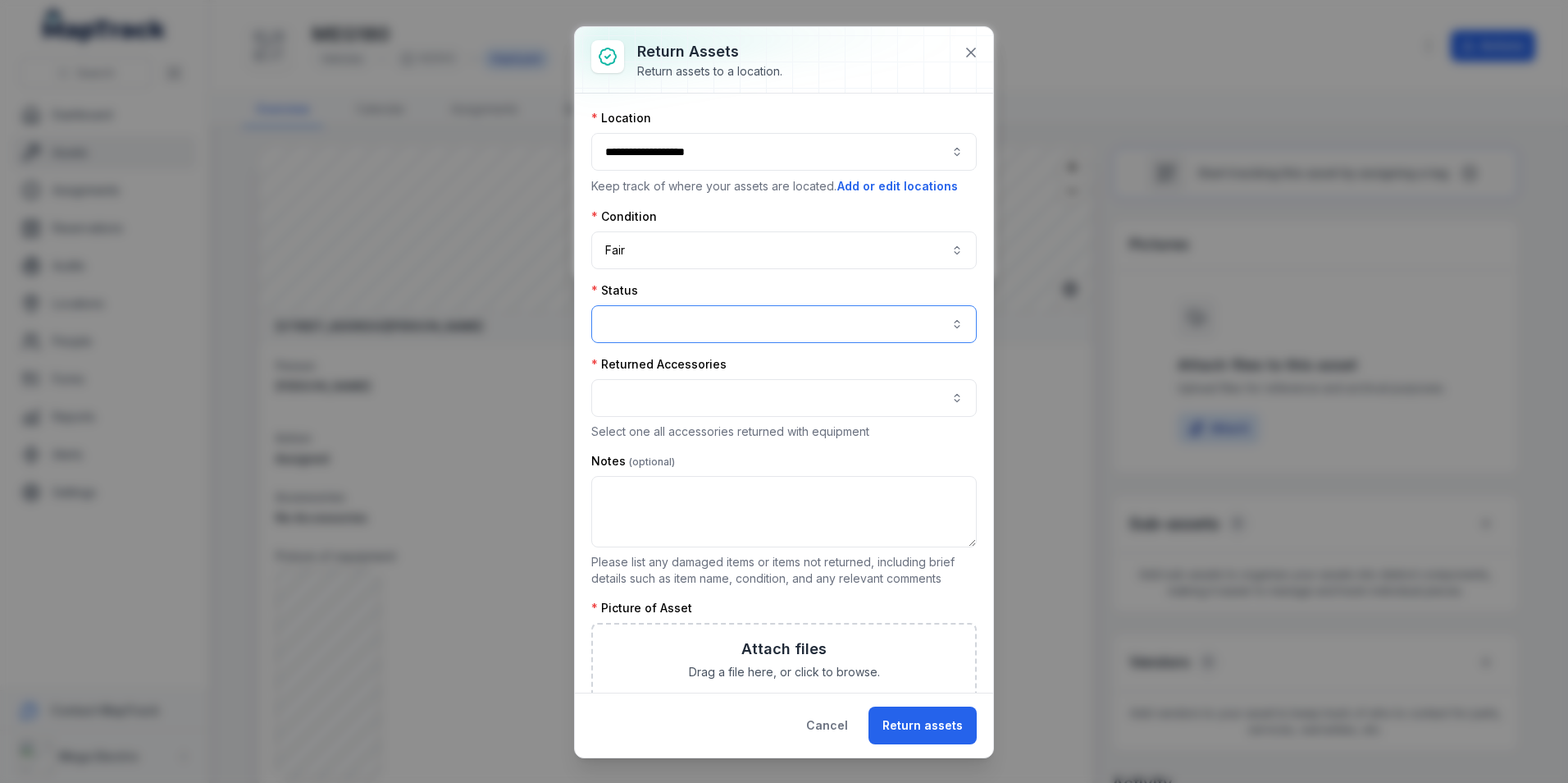
click at [761, 332] on button "button" at bounding box center [784, 324] width 386 height 38
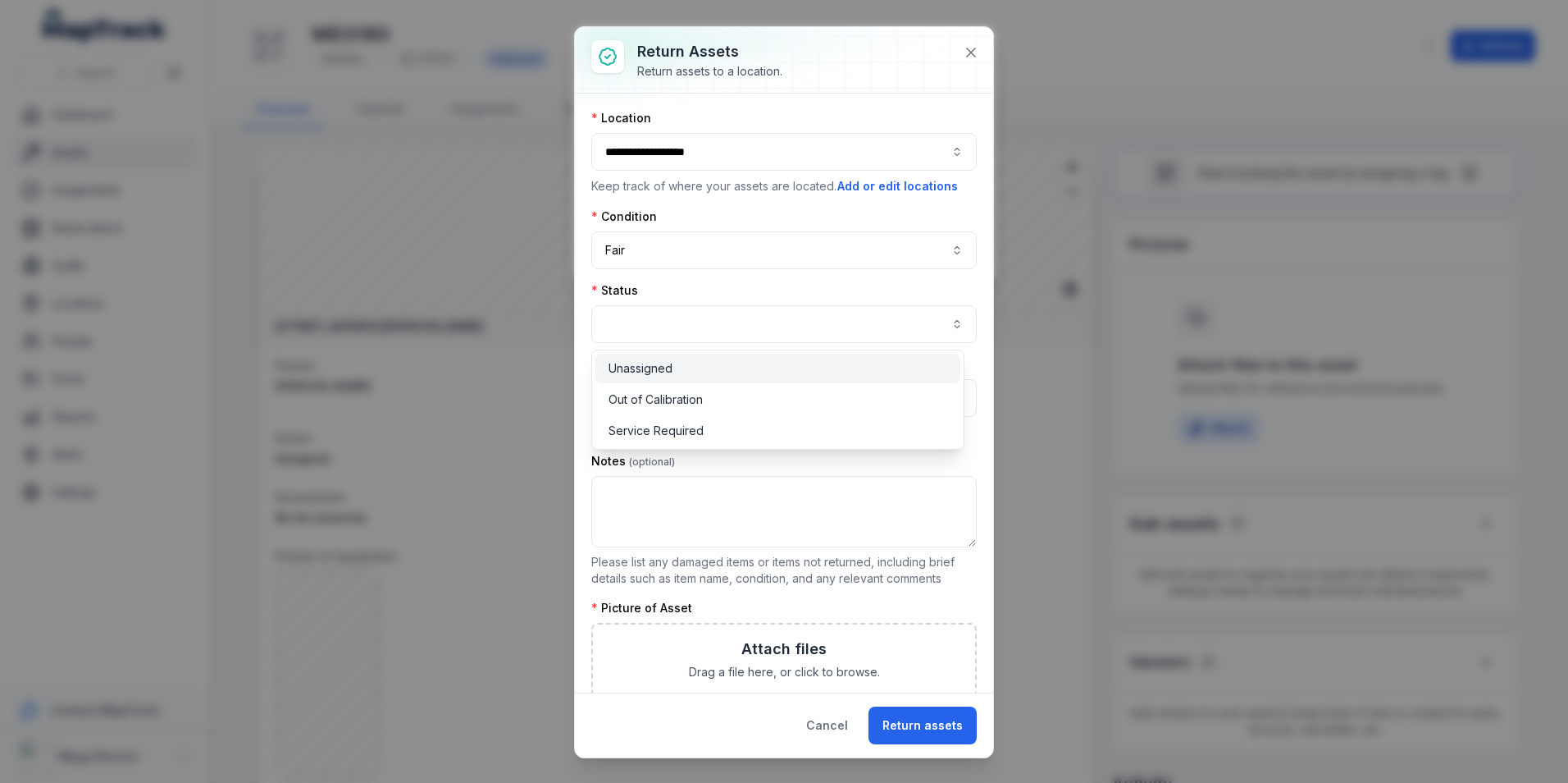
click at [724, 372] on div "Unassigned" at bounding box center [778, 368] width 339 height 16
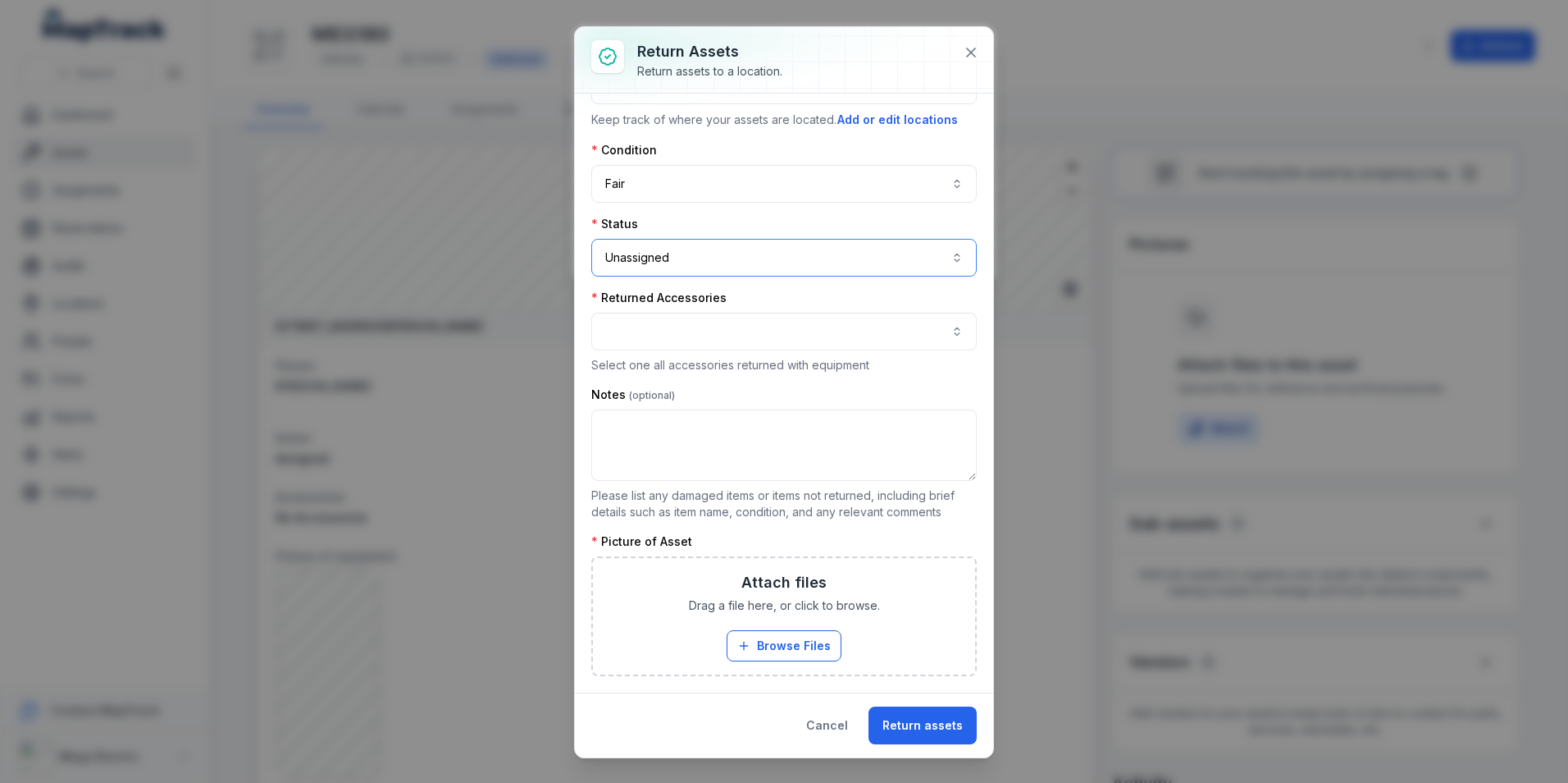
scroll to position [82, 0]
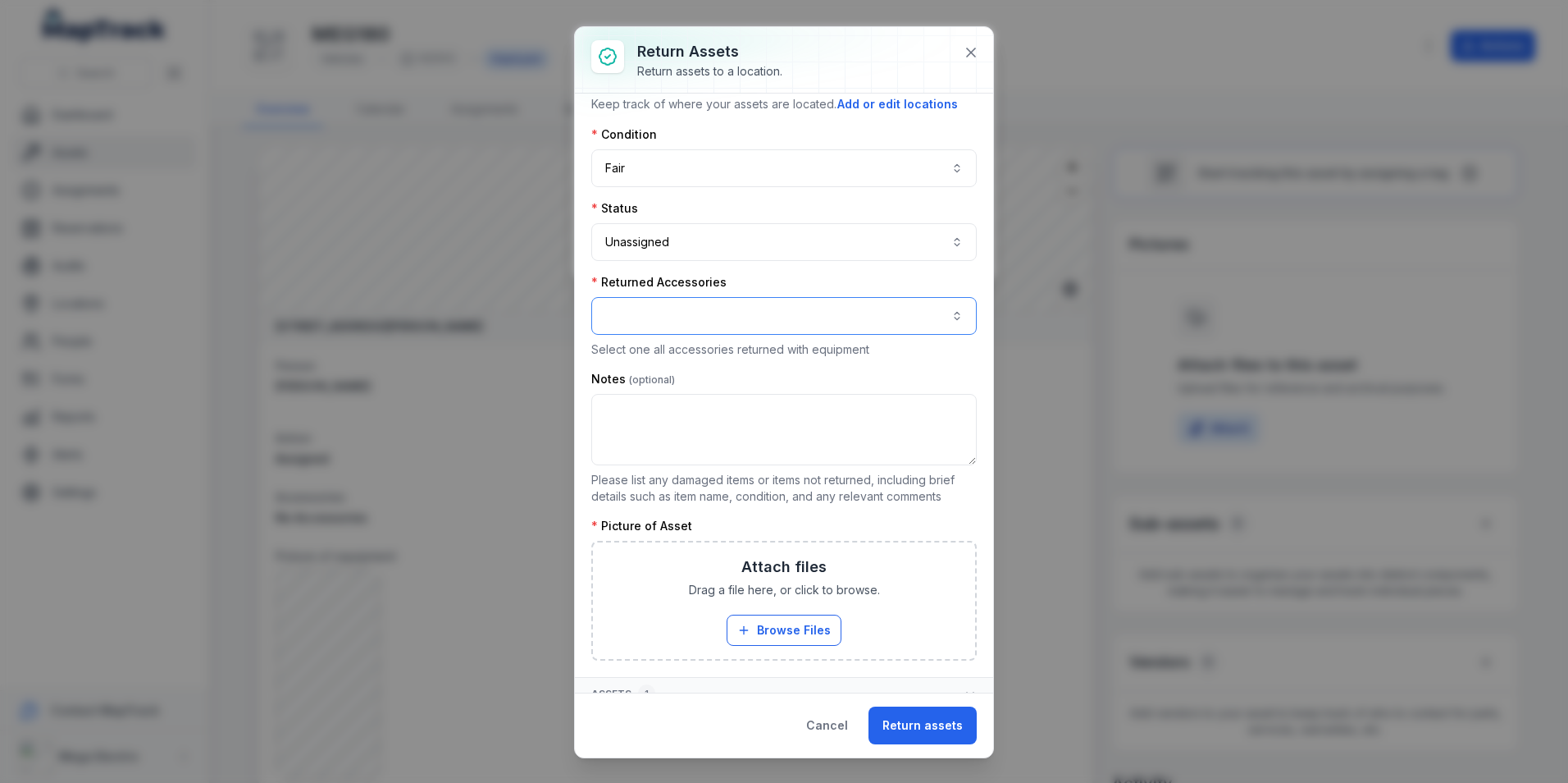
click at [769, 304] on button "button" at bounding box center [784, 316] width 386 height 38
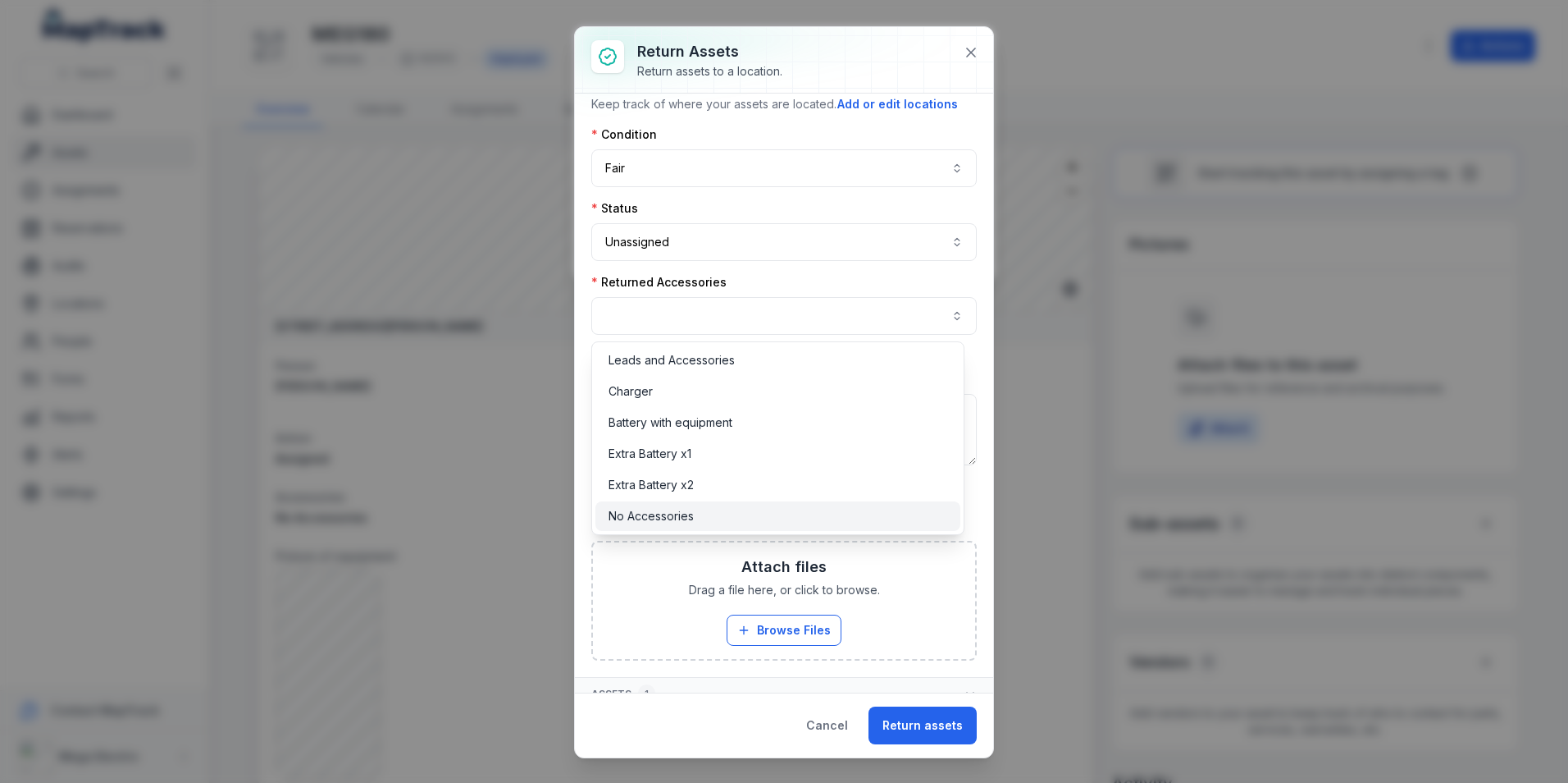
click at [673, 510] on span "No Accessories" at bounding box center [651, 516] width 85 height 16
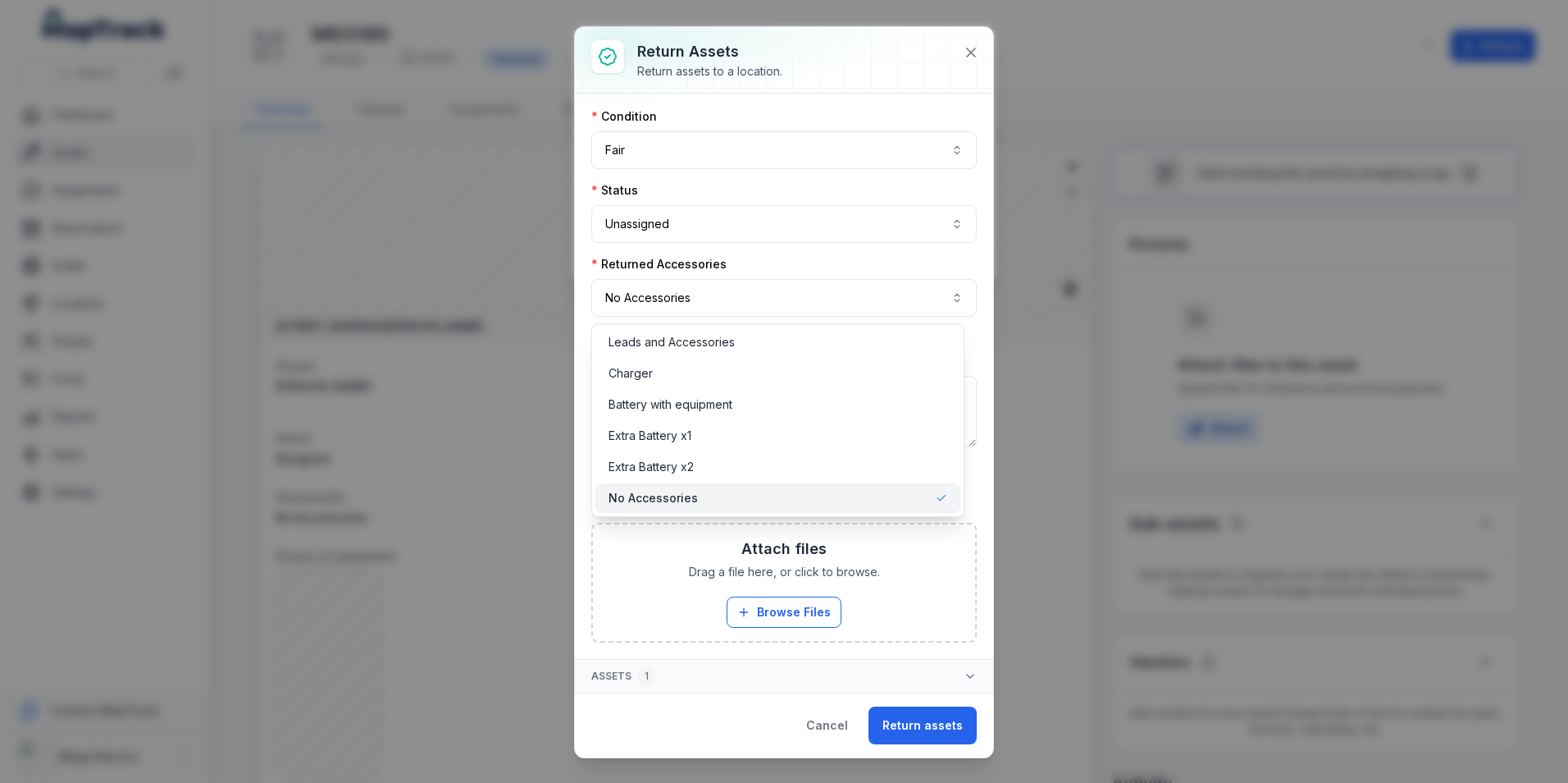
click at [837, 259] on div "**********" at bounding box center [784, 298] width 386 height 84
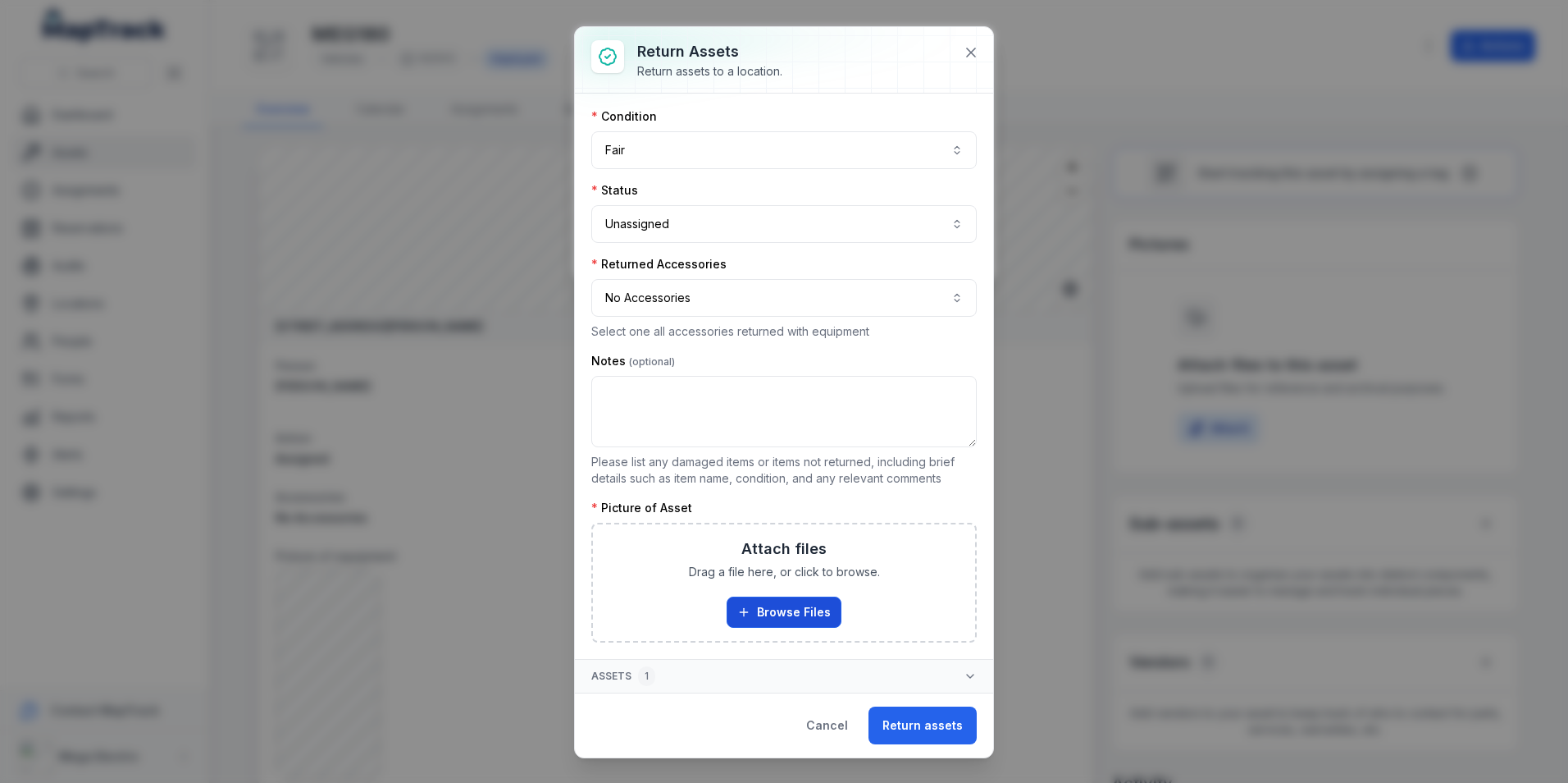
click at [801, 626] on button "Browse Files" at bounding box center [784, 611] width 115 height 31
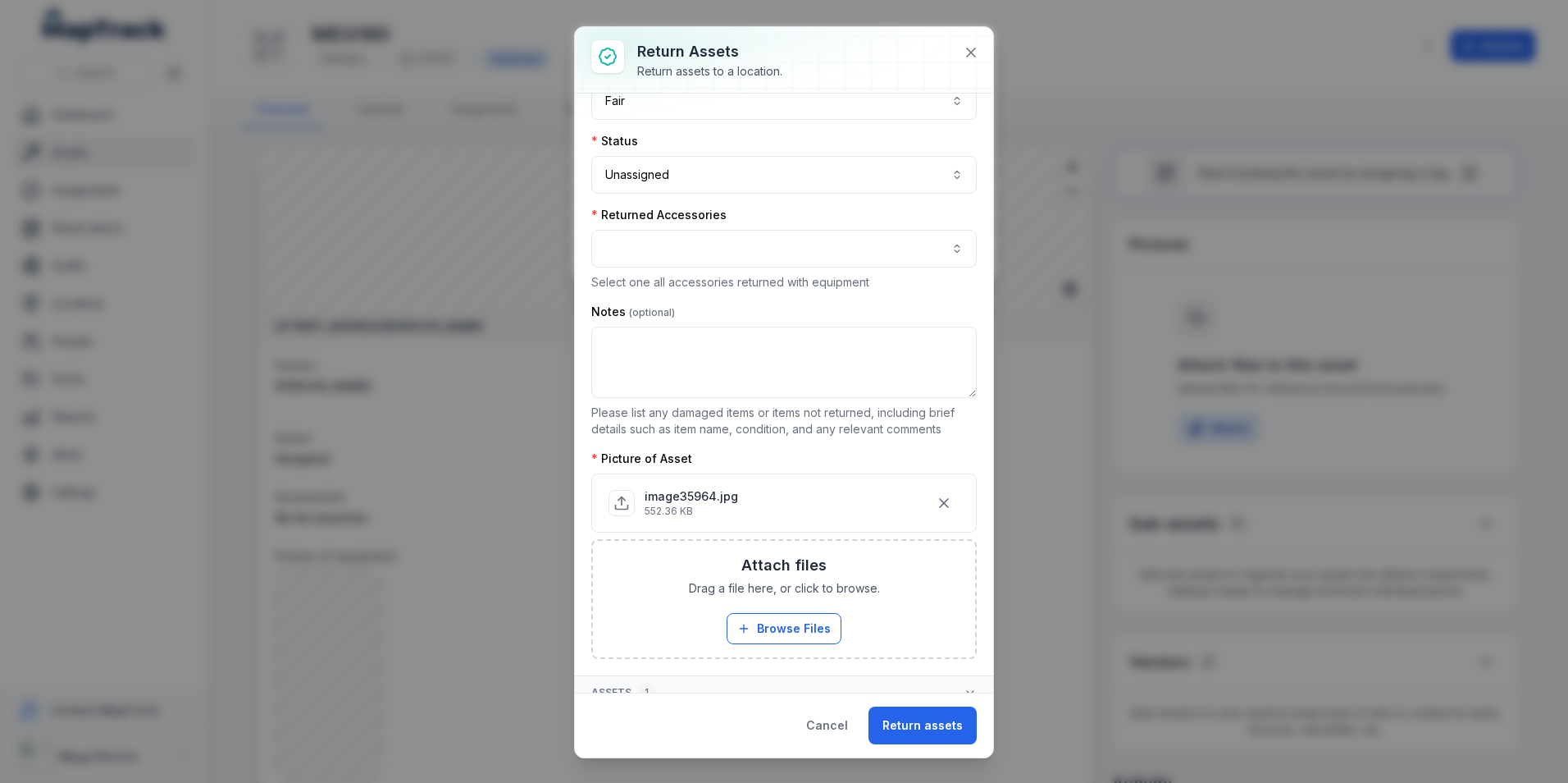
scroll to position [166, 0]
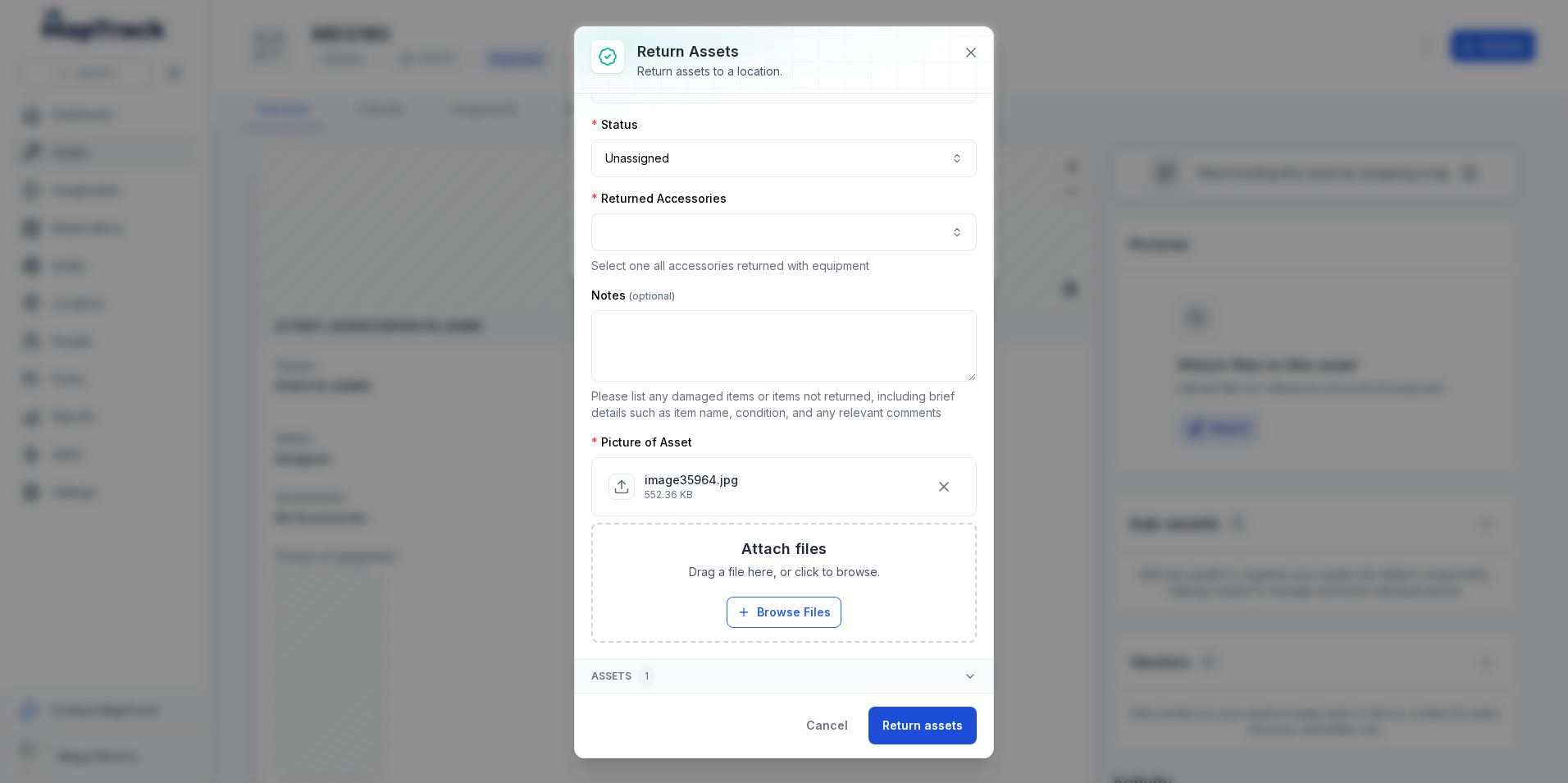
click at [935, 730] on button "Return assets" at bounding box center [923, 725] width 108 height 38
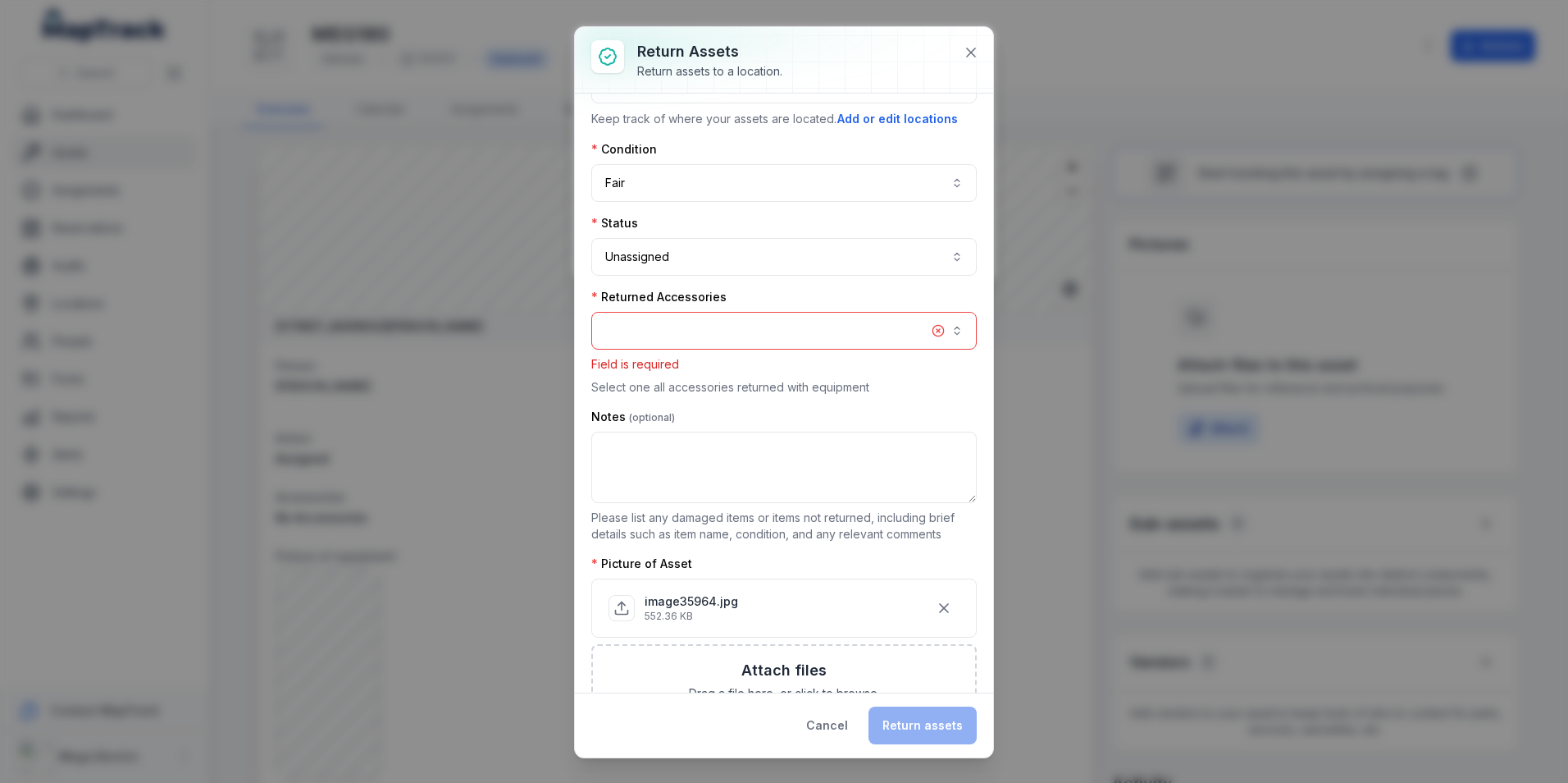
scroll to position [16, 0]
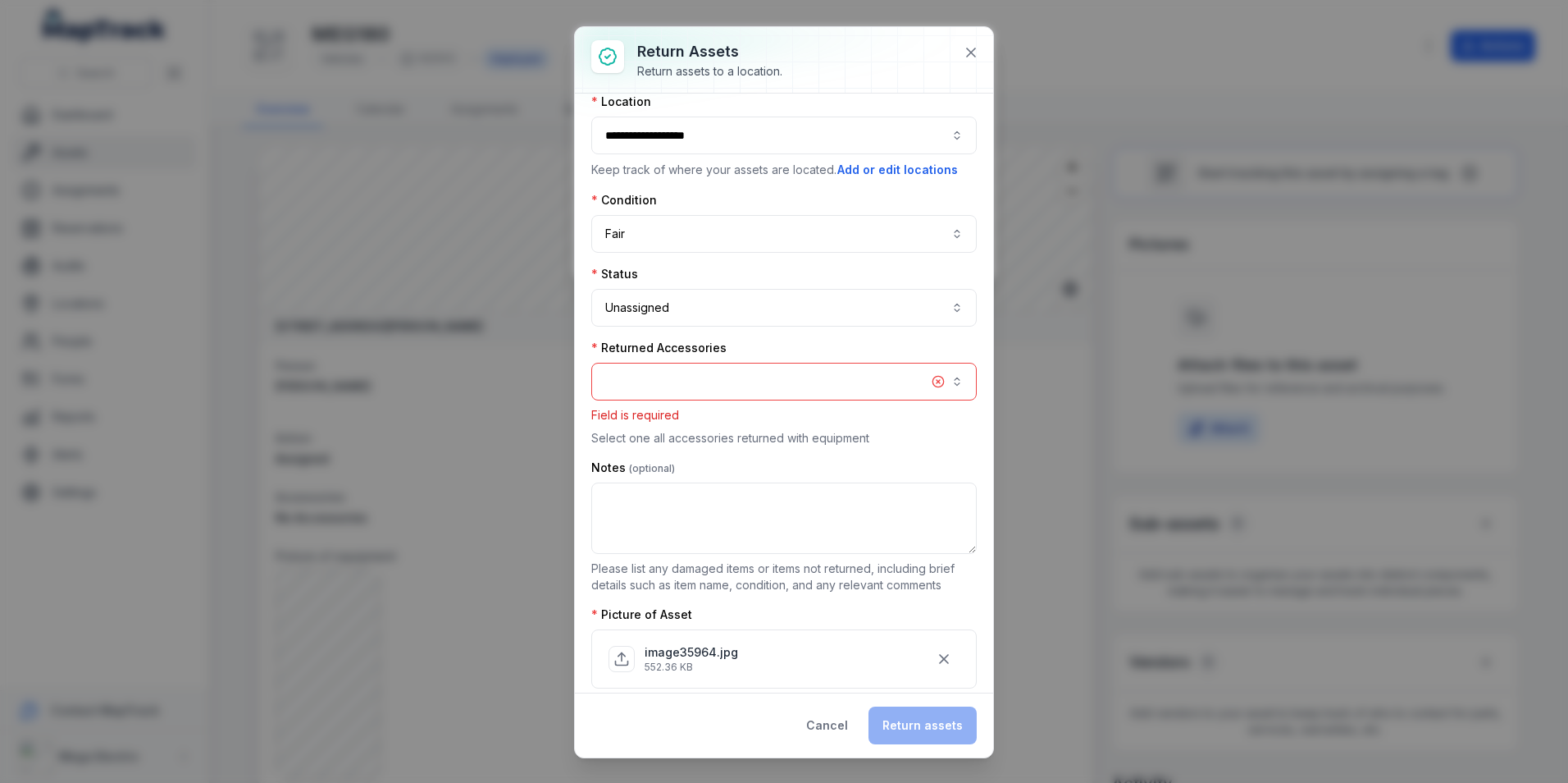
click at [830, 375] on button "button" at bounding box center [784, 382] width 386 height 38
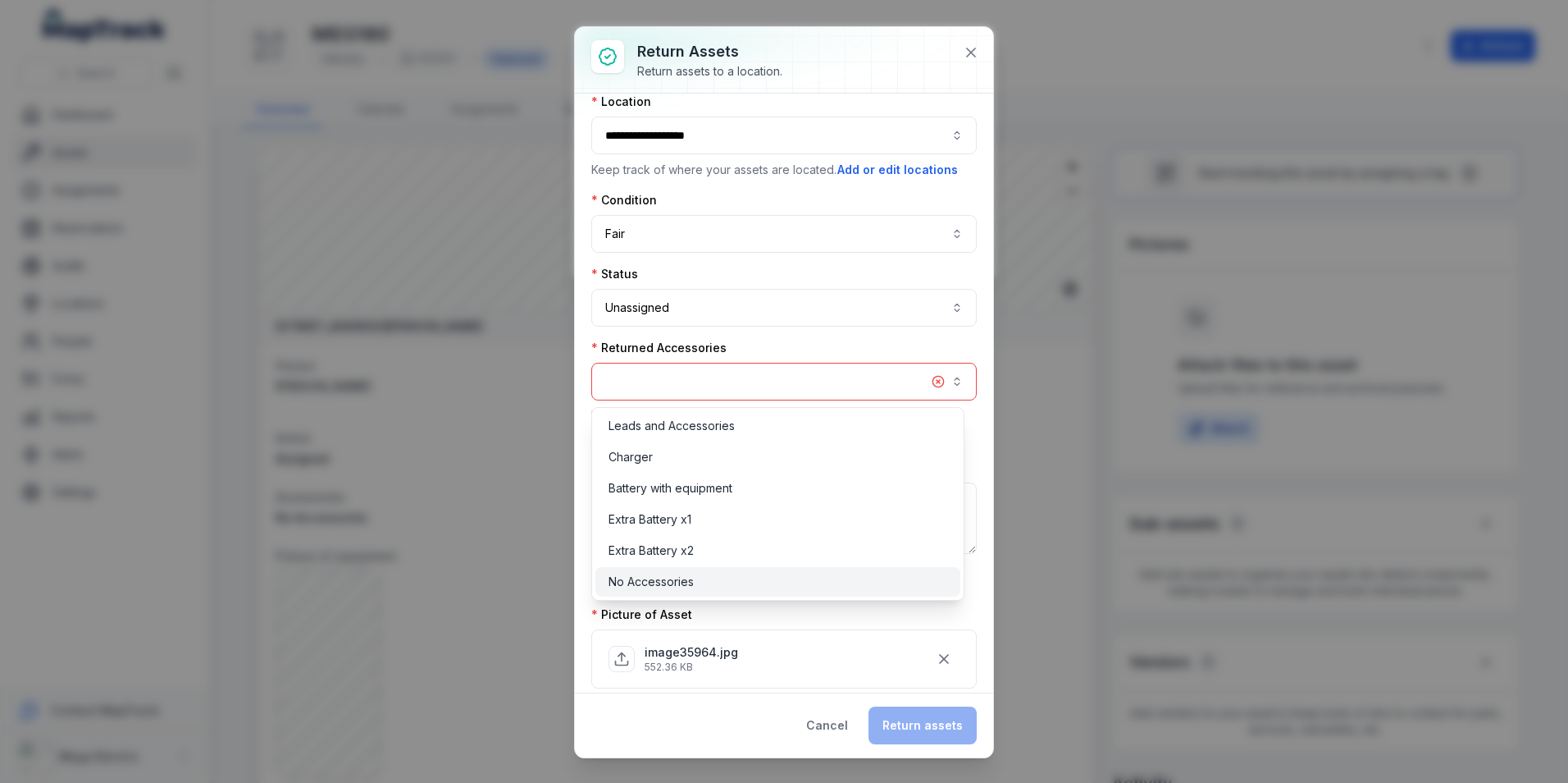
click at [682, 582] on span "No Accessories" at bounding box center [651, 581] width 85 height 16
click at [664, 587] on span "No Accessories" at bounding box center [651, 581] width 85 height 16
click at [814, 336] on div "**********" at bounding box center [784, 454] width 386 height 721
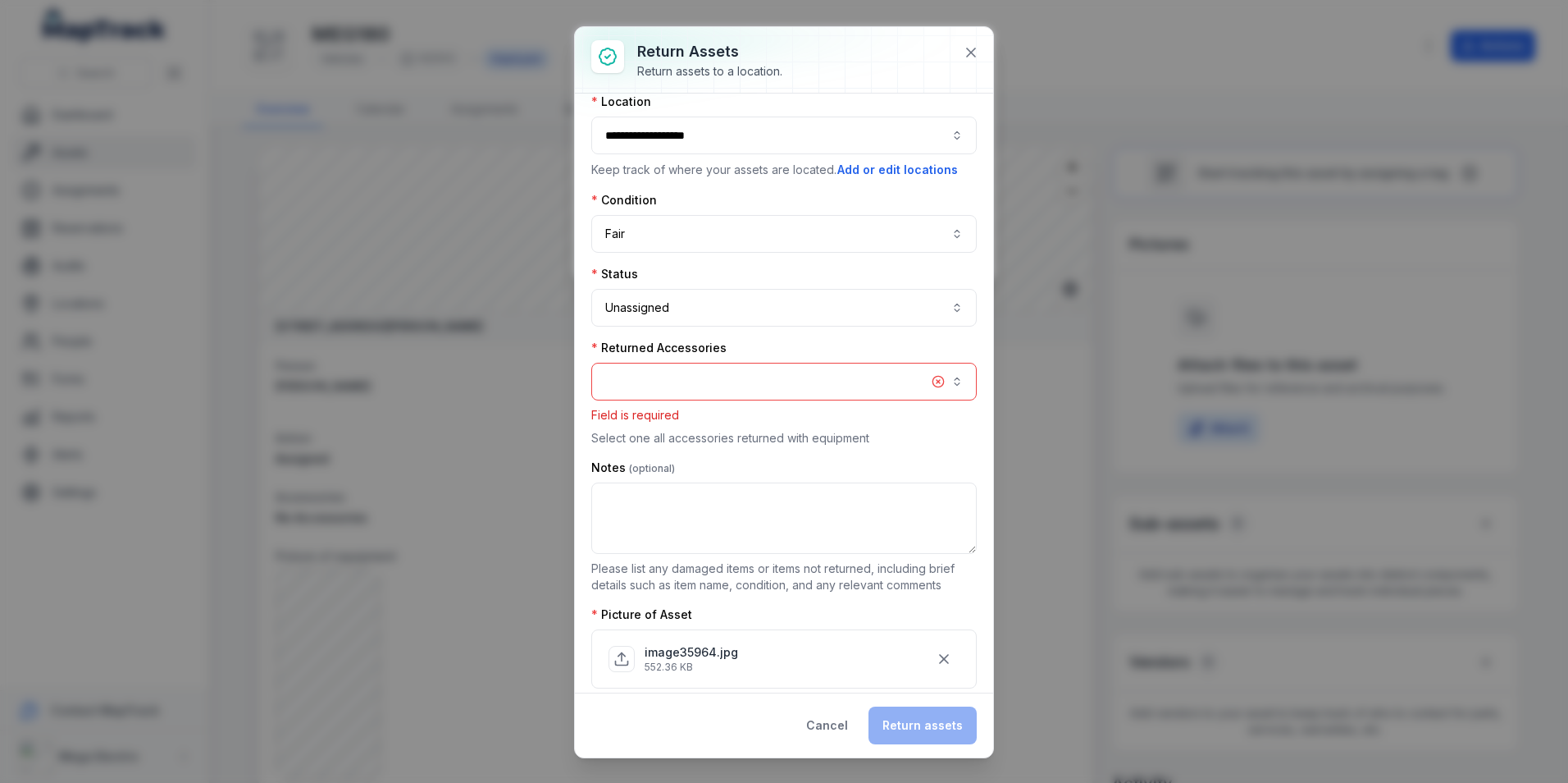
click at [701, 386] on button "button" at bounding box center [784, 382] width 386 height 38
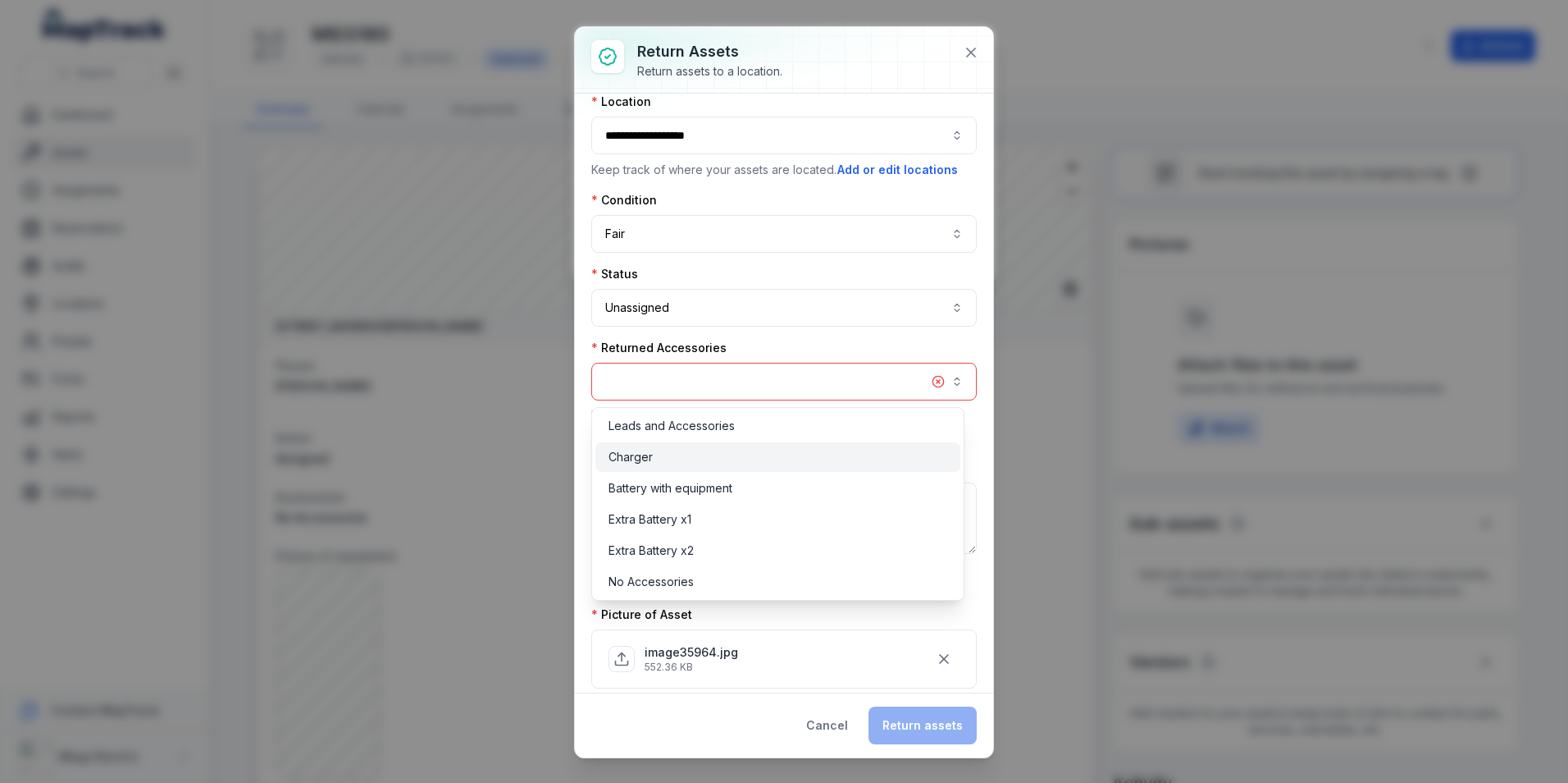
click at [683, 454] on div "Charger" at bounding box center [778, 457] width 339 height 16
click at [733, 424] on span "Leads and Accessories" at bounding box center [672, 426] width 126 height 16
click at [708, 468] on div "Charger" at bounding box center [778, 457] width 365 height 30
click at [708, 486] on span "Battery with equipment" at bounding box center [671, 488] width 124 height 16
click at [702, 517] on div "Extra Battery x1" at bounding box center [778, 519] width 339 height 16
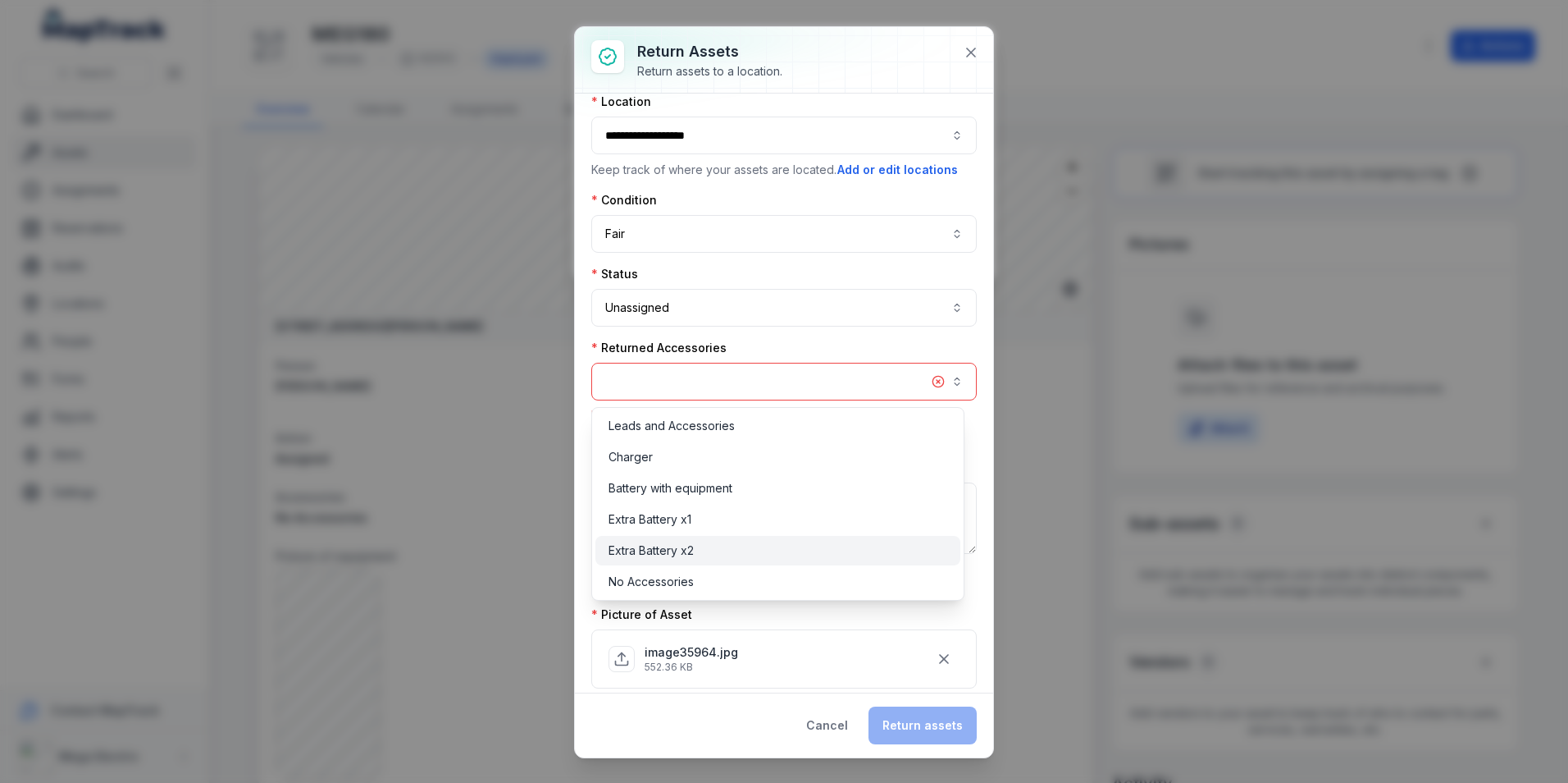
click at [714, 552] on div "Extra Battery x2" at bounding box center [778, 550] width 339 height 16
click at [702, 582] on div "No Accessories" at bounding box center [778, 581] width 339 height 16
click at [926, 381] on button "button" at bounding box center [784, 382] width 386 height 38
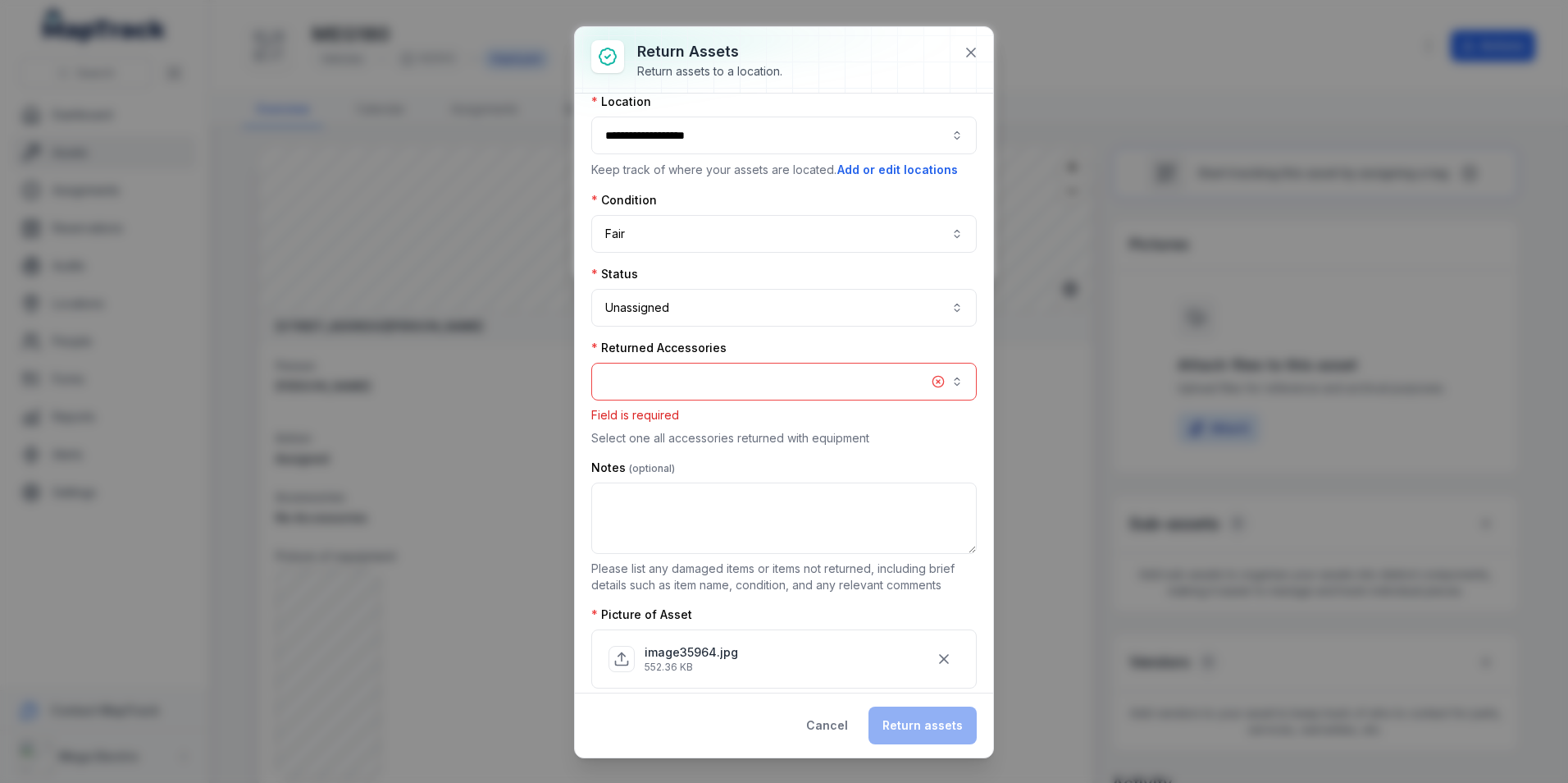
click at [924, 386] on button "button" at bounding box center [784, 382] width 386 height 38
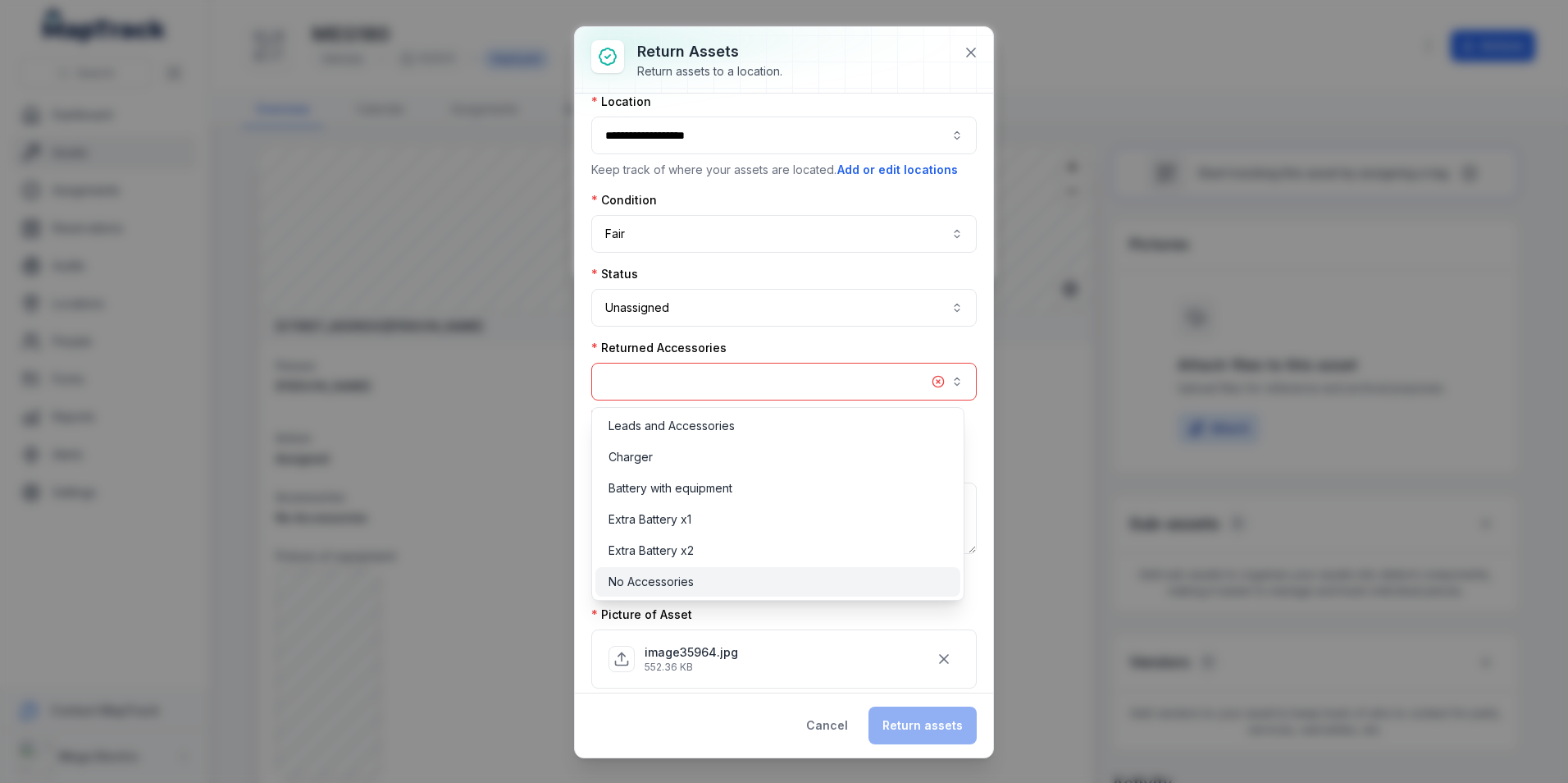
click at [661, 583] on span "No Accessories" at bounding box center [651, 581] width 85 height 16
click at [839, 342] on div "Returned Accessories Field is required Select one all accessories returned with…" at bounding box center [784, 393] width 386 height 107
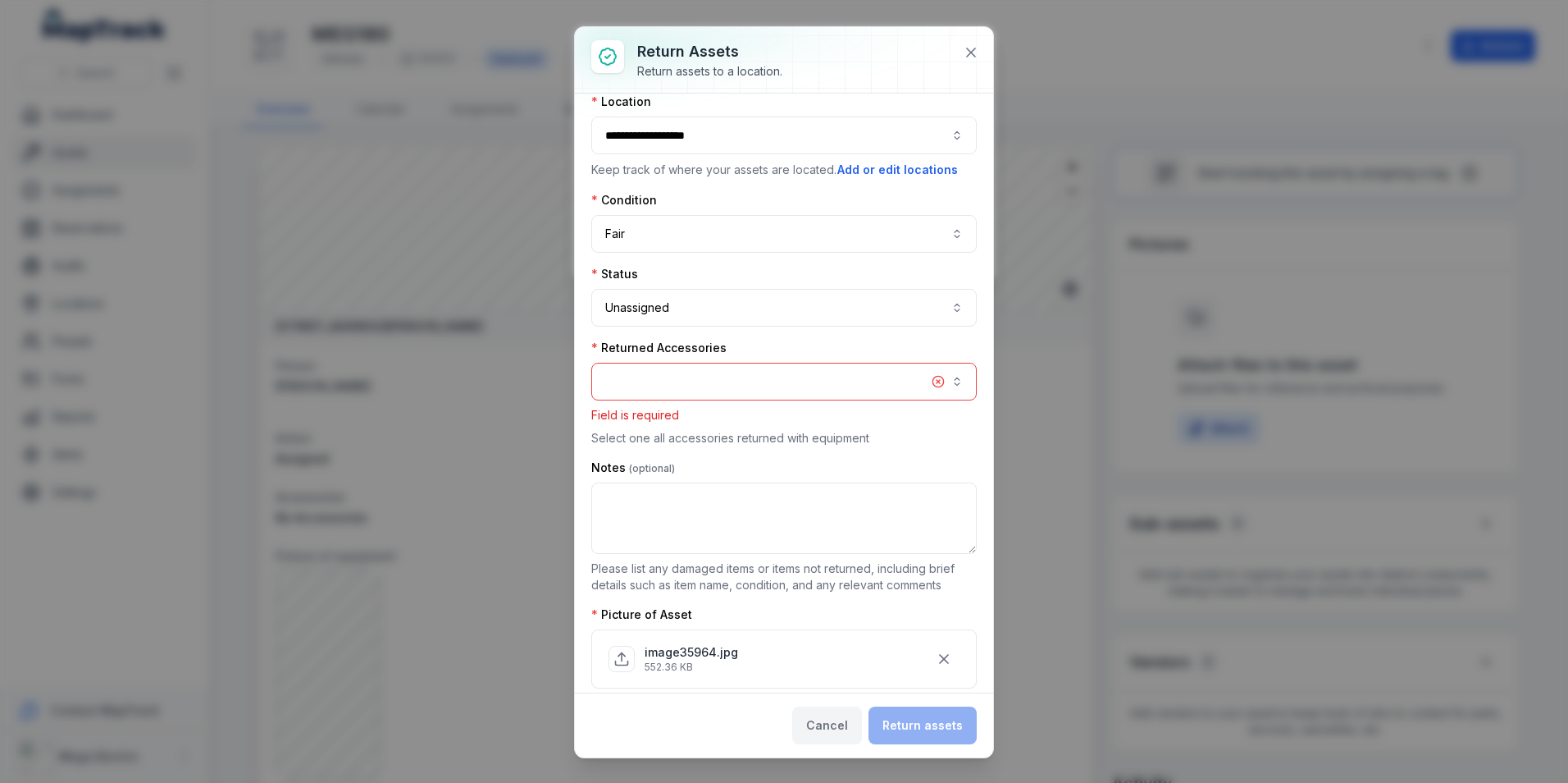
click at [831, 734] on button "Cancel" at bounding box center [827, 725] width 70 height 38
